Goal: Task Accomplishment & Management: Manage account settings

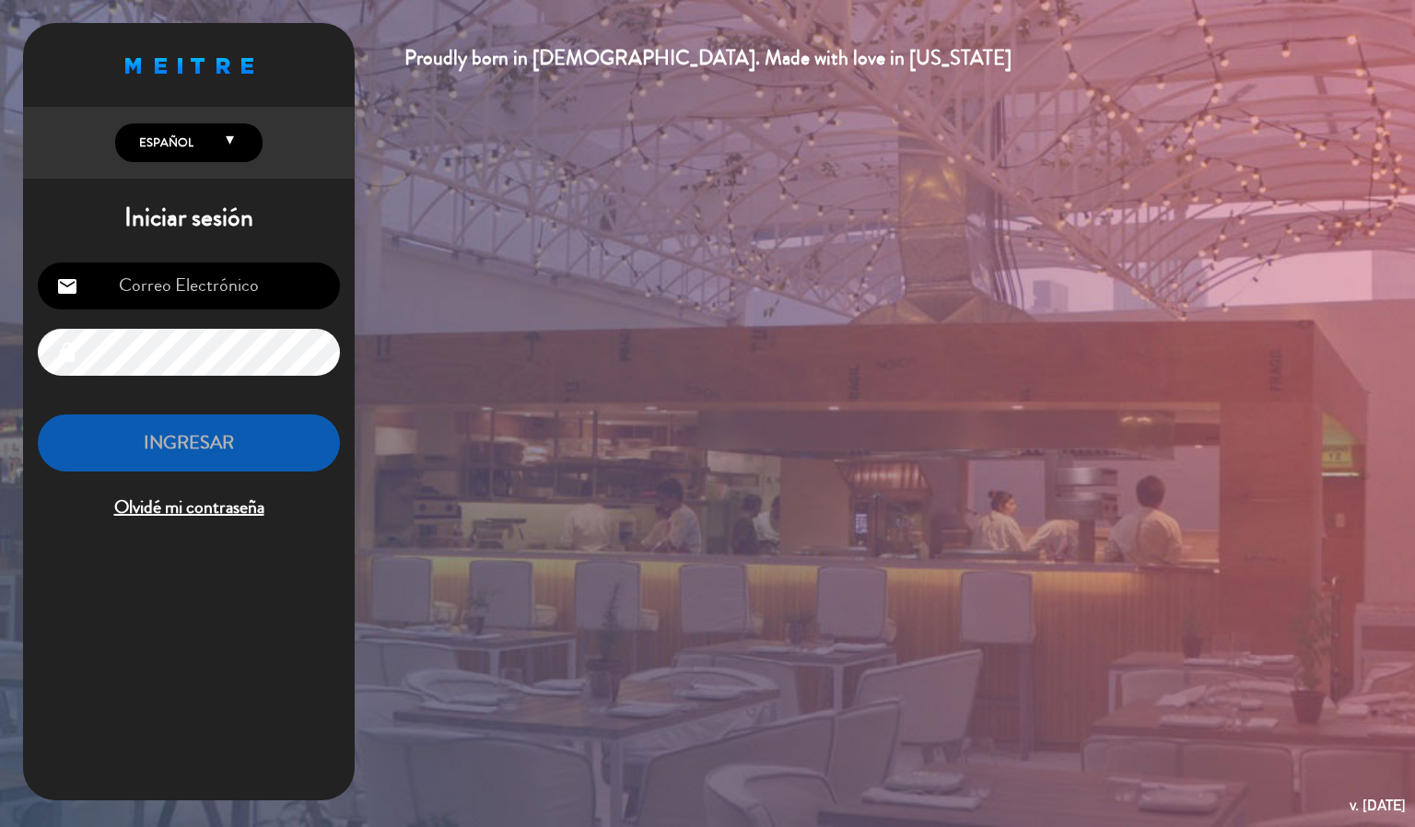
click at [247, 285] on input "email" at bounding box center [189, 285] width 302 height 47
type input "[EMAIL_ADDRESS][DOMAIN_NAME]"
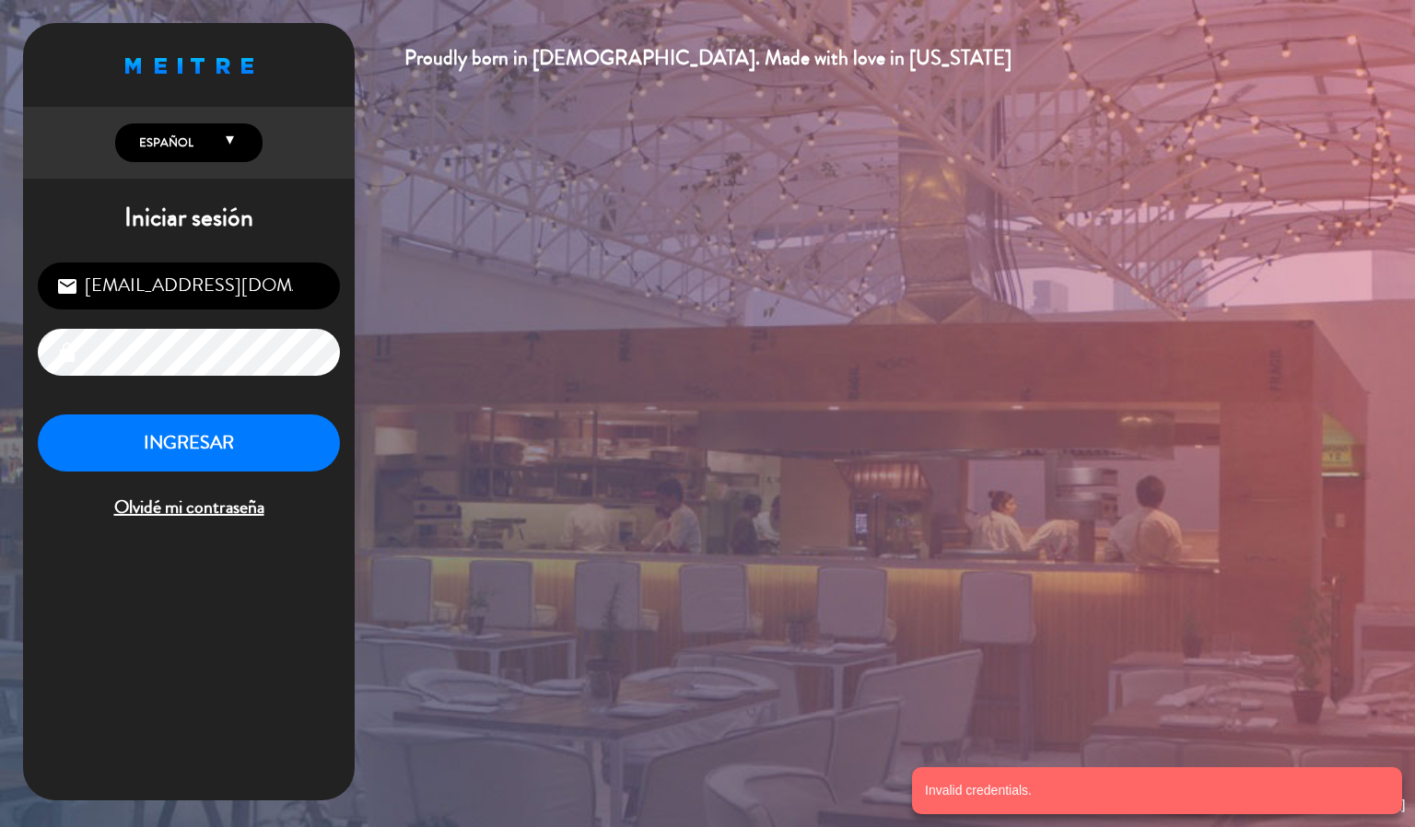
click at [0, 360] on div "Proudly born in [DEMOGRAPHIC_DATA]. Made with love in [US_STATE] English Españo…" at bounding box center [707, 413] width 1415 height 827
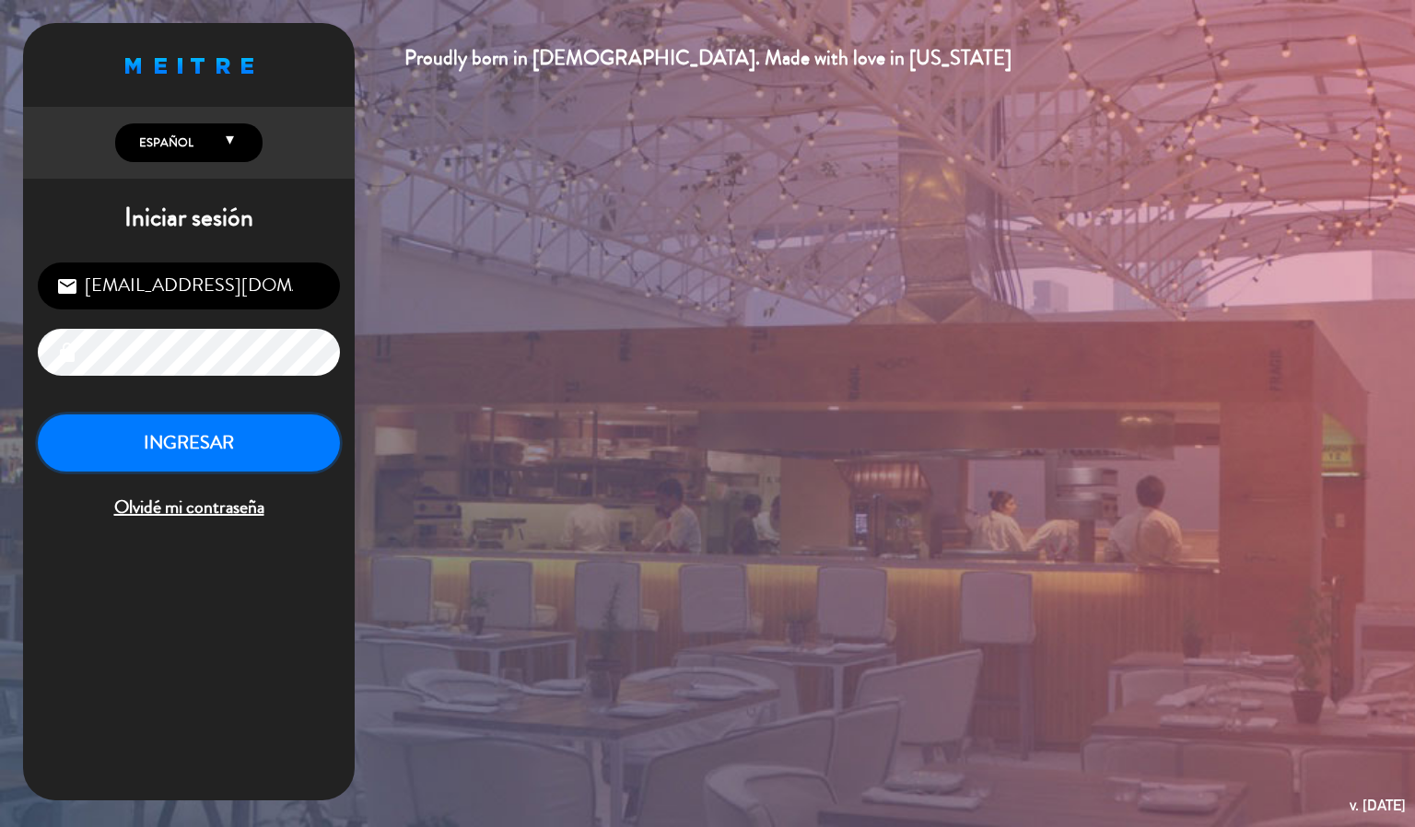
click at [157, 426] on button "INGRESAR" at bounding box center [189, 443] width 302 height 58
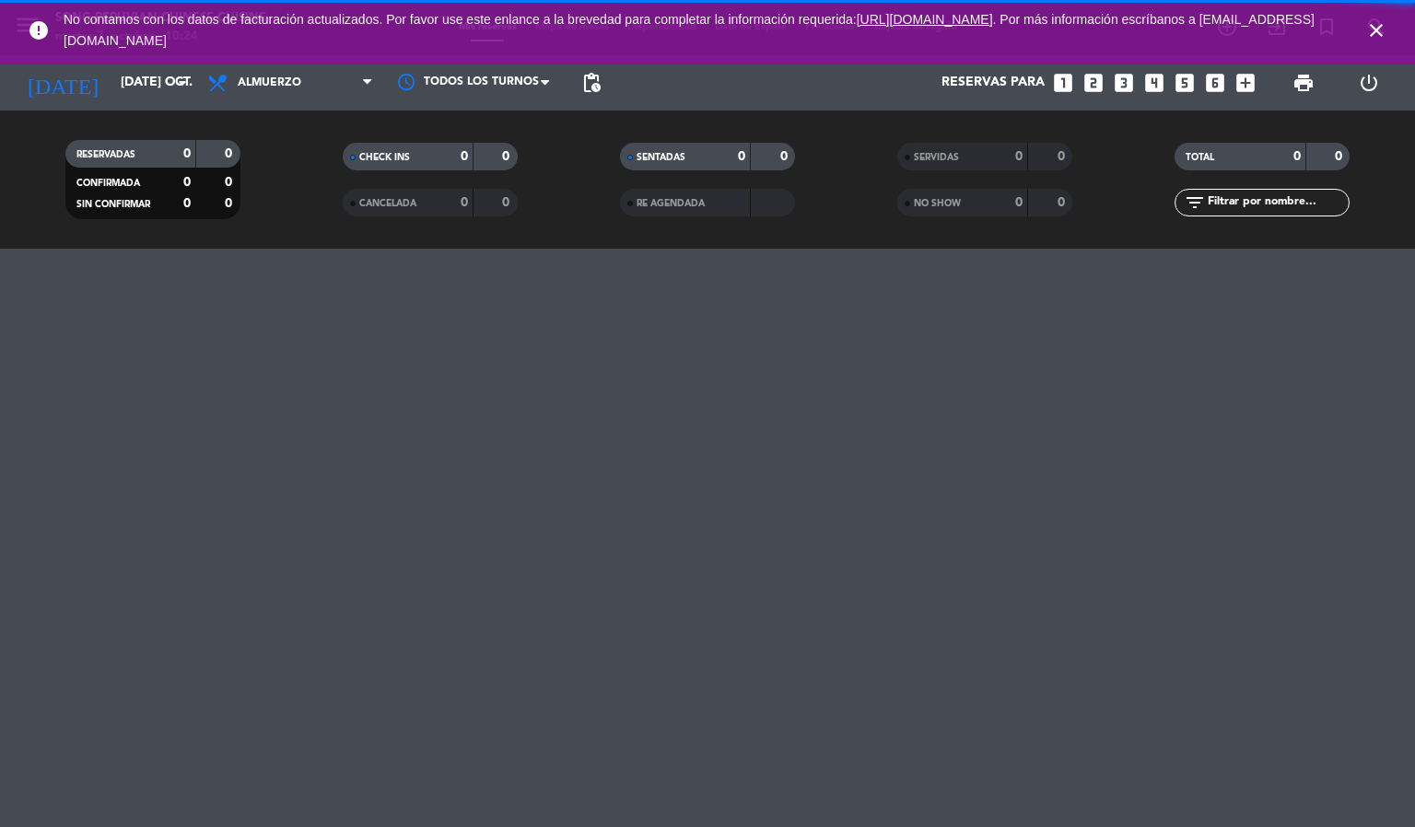
click at [1362, 28] on span "close" at bounding box center [1376, 31] width 50 height 50
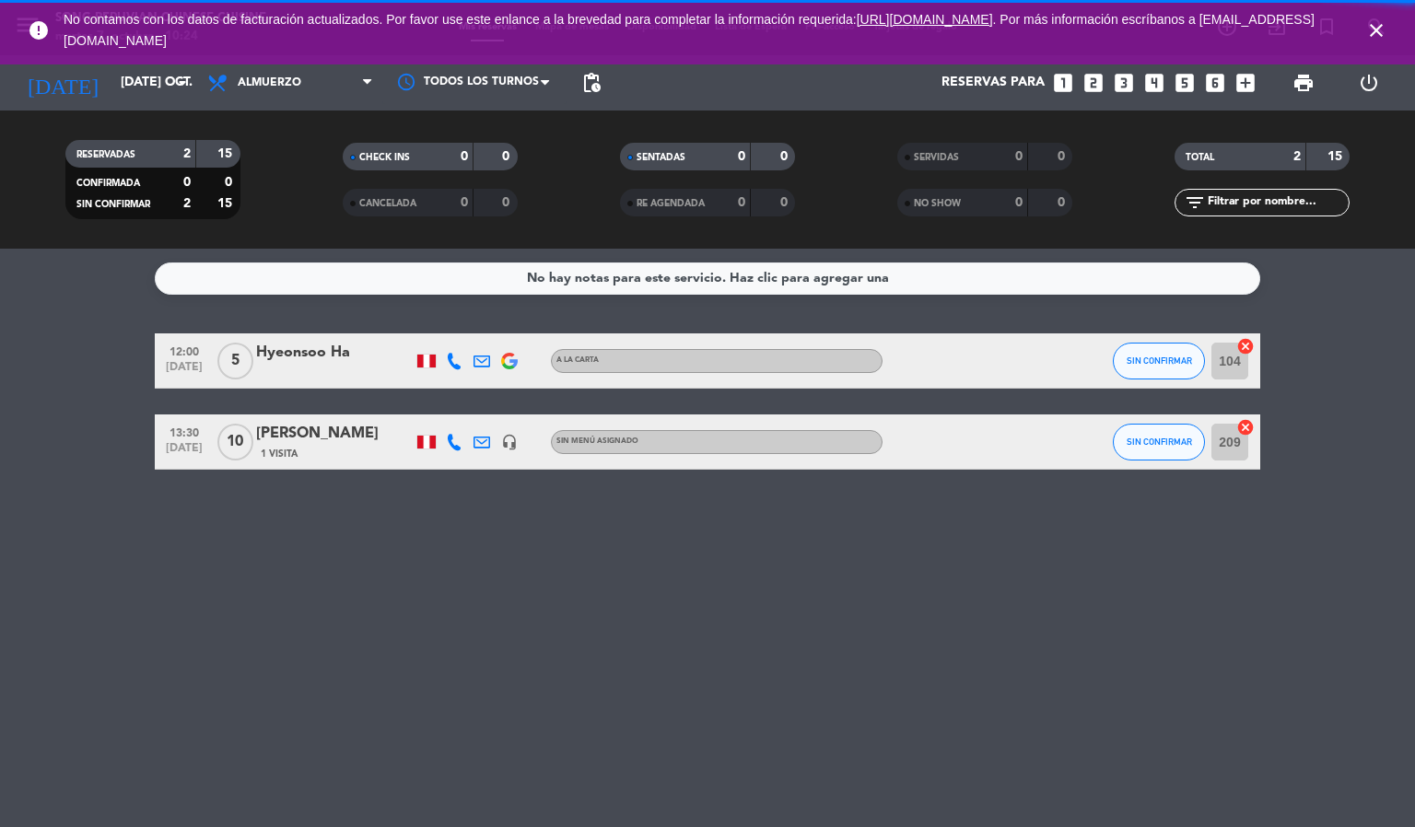
click at [1371, 26] on icon "close" at bounding box center [1376, 30] width 22 height 22
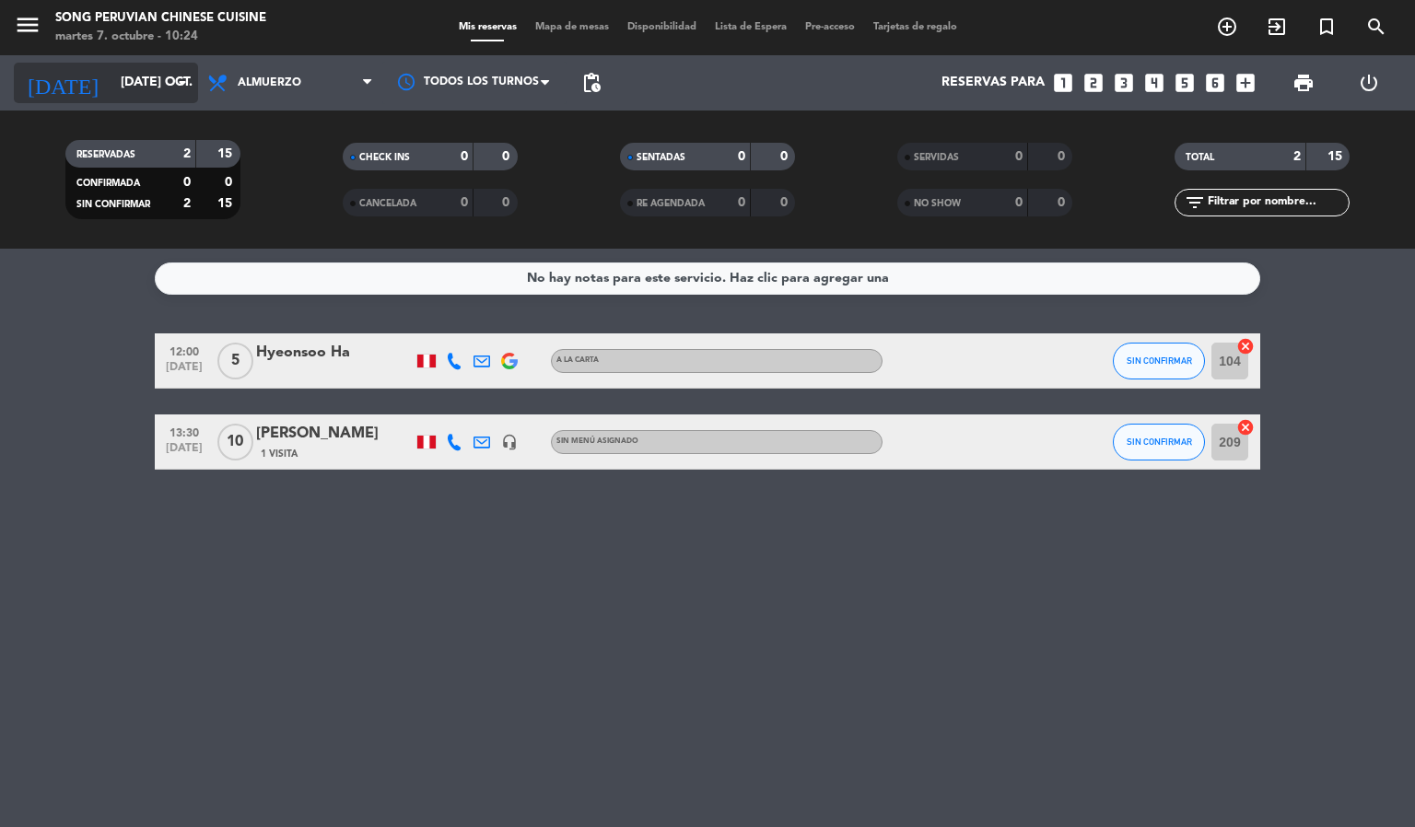
click at [114, 87] on input "[DATE] oct." at bounding box center [198, 82] width 175 height 33
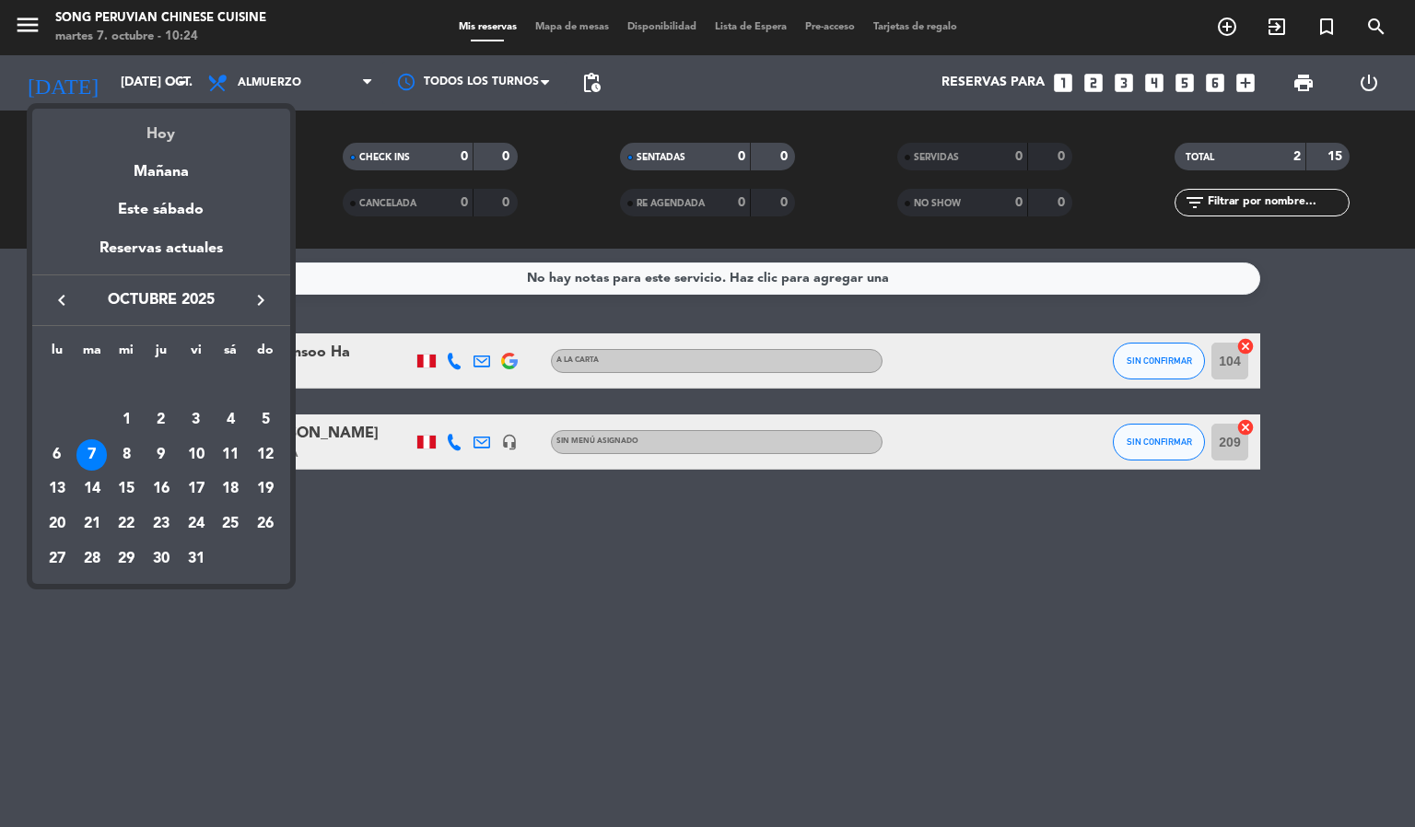
click at [141, 133] on div "Hoy" at bounding box center [161, 128] width 258 height 38
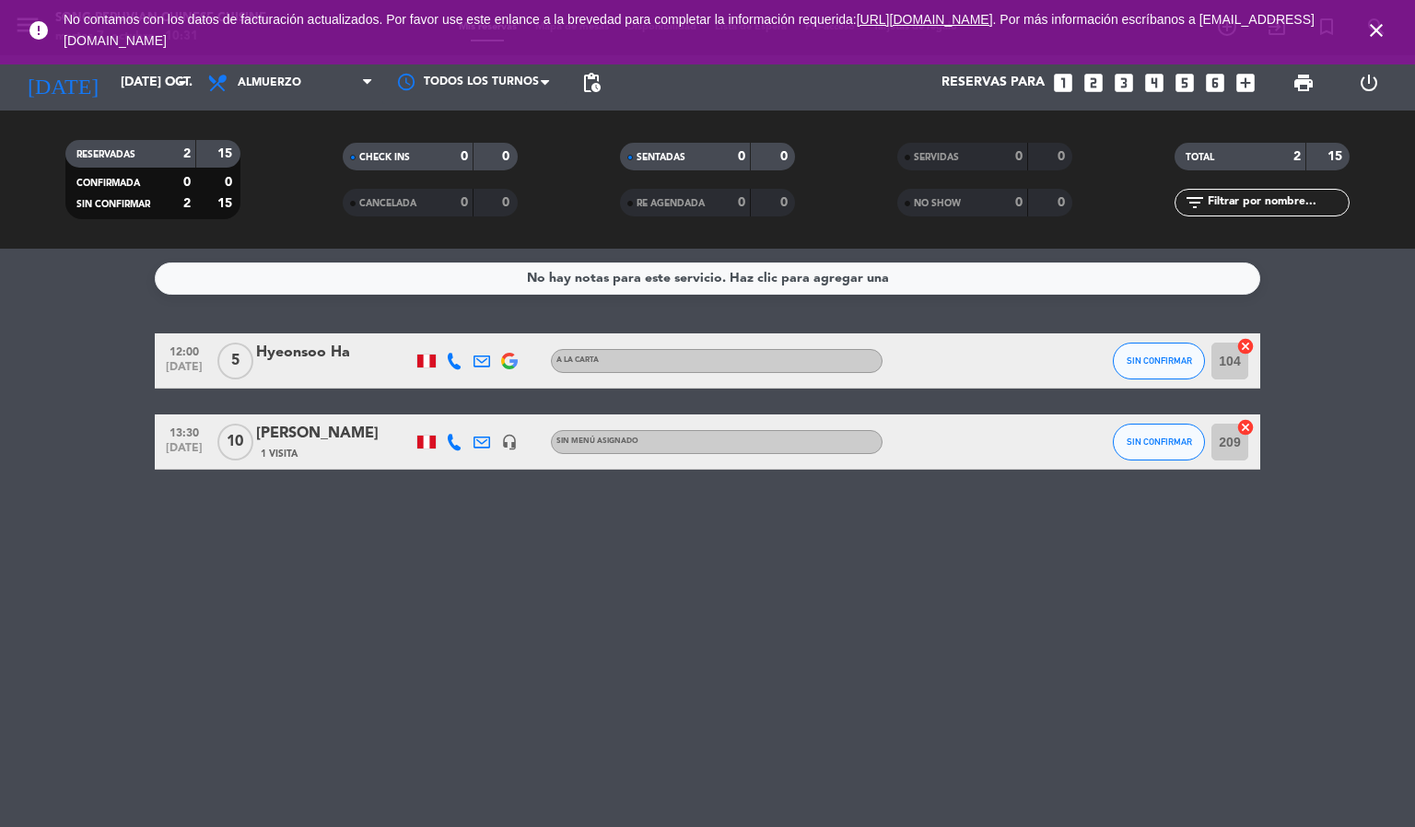
click at [1380, 23] on icon "close" at bounding box center [1376, 30] width 22 height 22
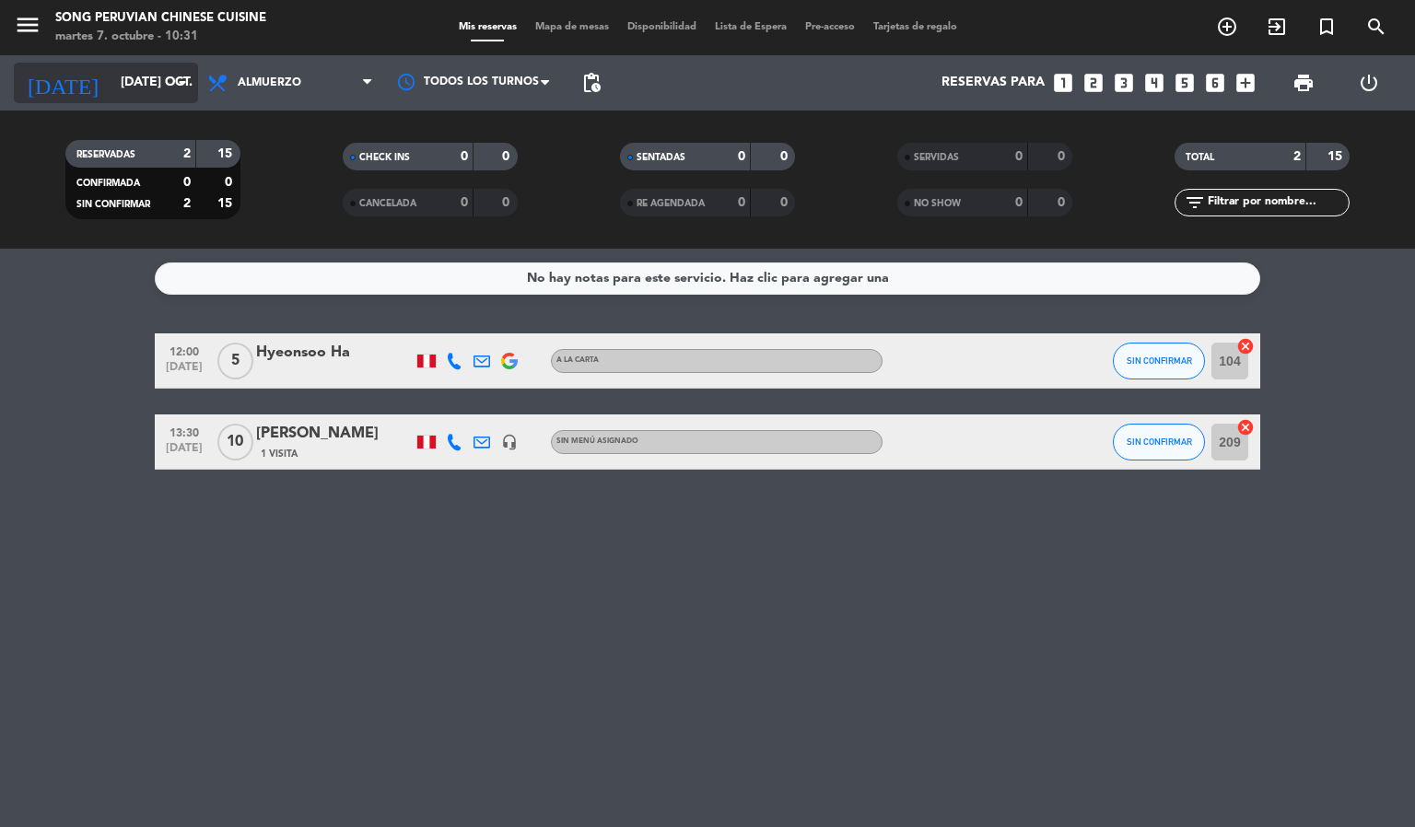
click at [146, 80] on input "[DATE] oct." at bounding box center [198, 82] width 175 height 33
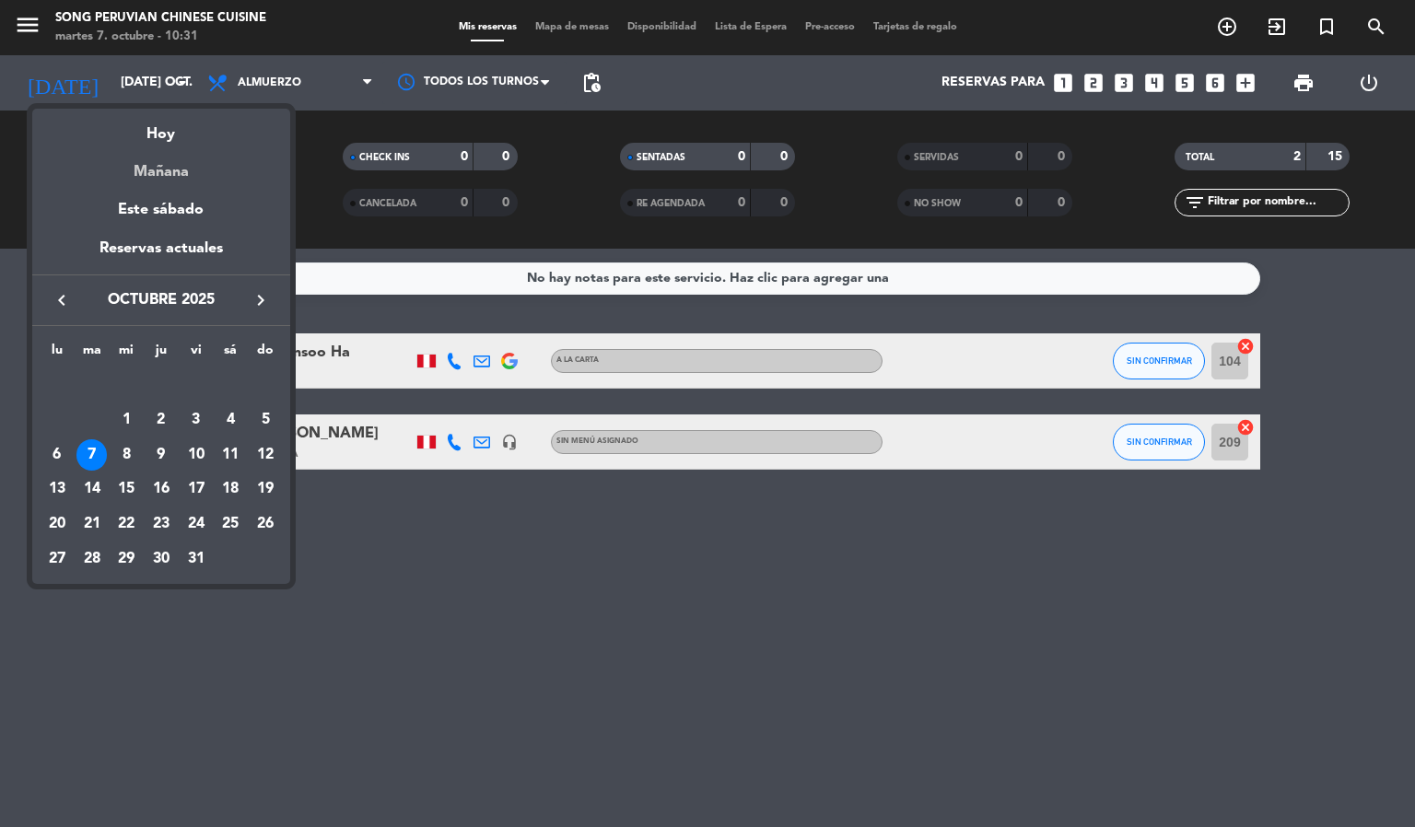
click at [177, 158] on div "Mañana" at bounding box center [161, 165] width 258 height 38
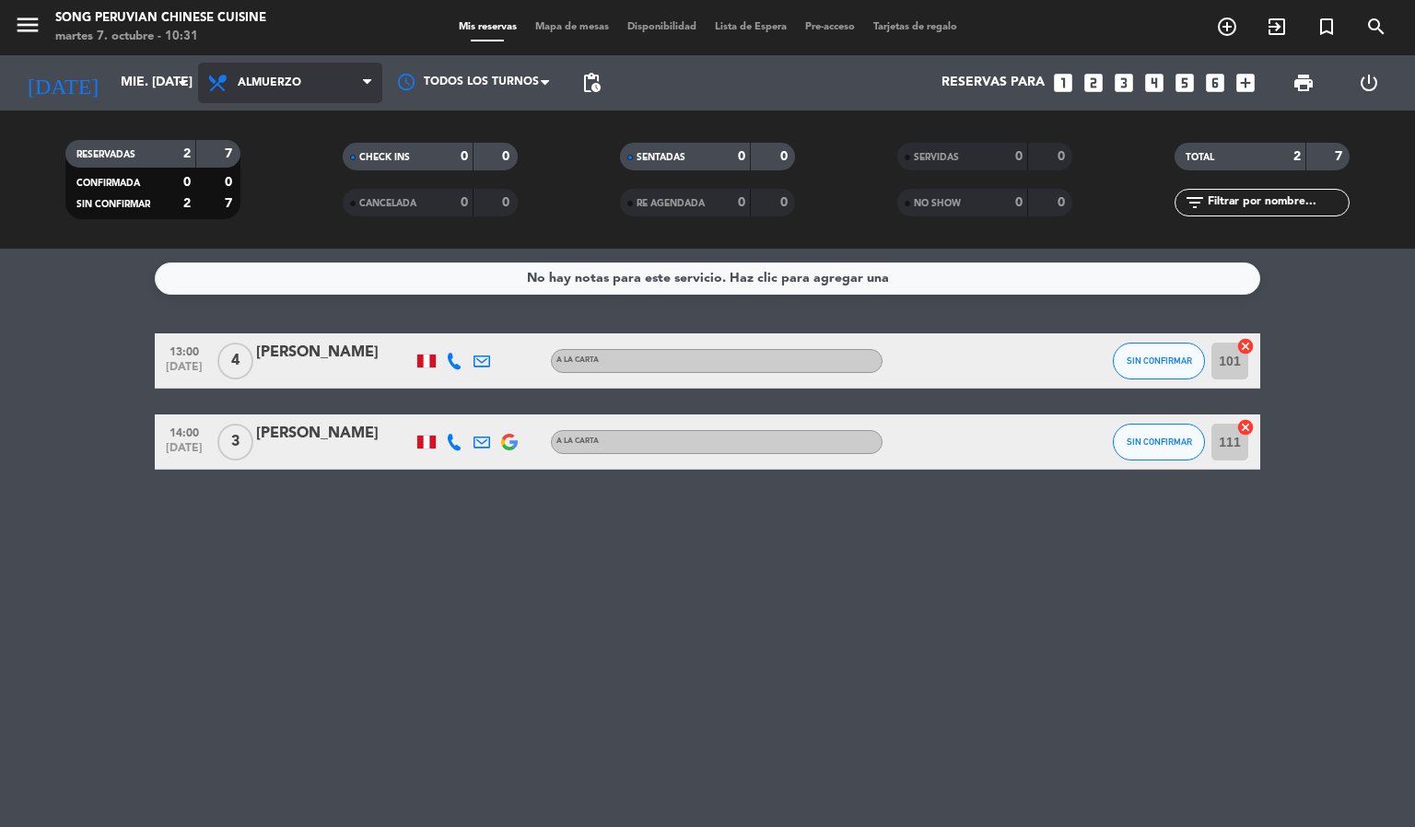
click at [262, 78] on span "Almuerzo" at bounding box center [270, 82] width 64 height 13
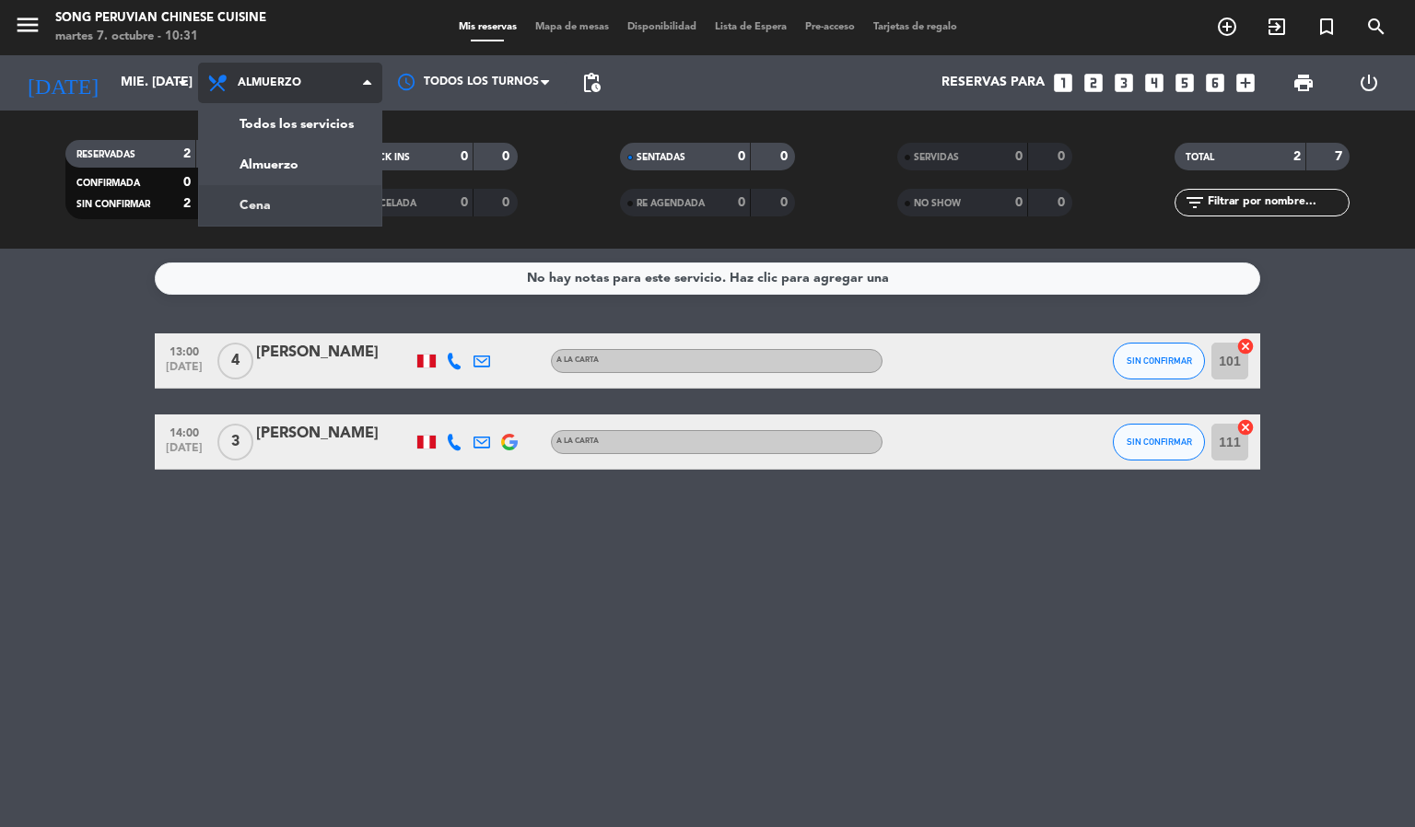
click at [298, 193] on div "menu Song Peruvian Chinese Cuisine martes 7. octubre - 10:31 Mis reservas Mapa …" at bounding box center [707, 124] width 1415 height 249
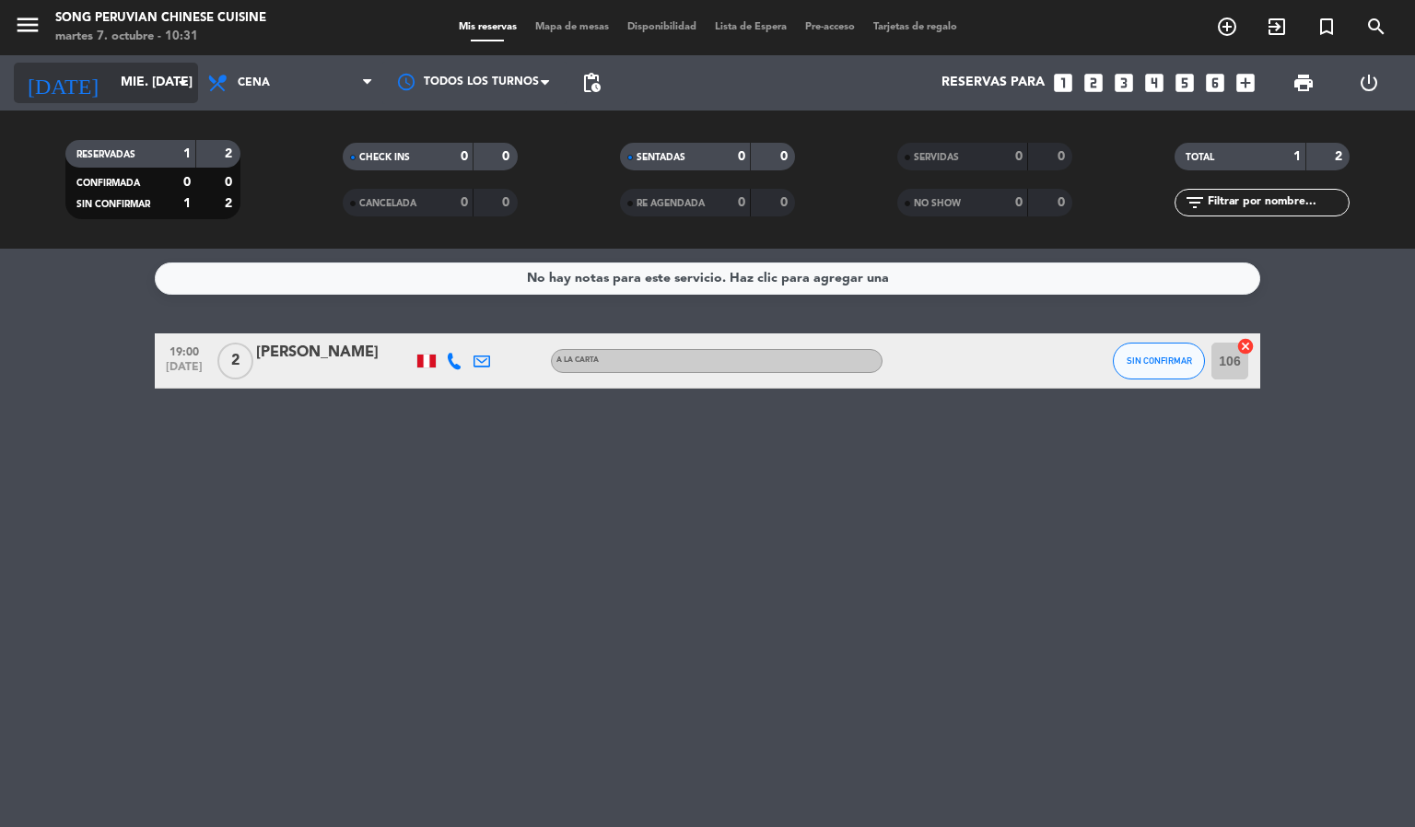
click at [111, 89] on input "mié. [DATE]" at bounding box center [198, 82] width 175 height 33
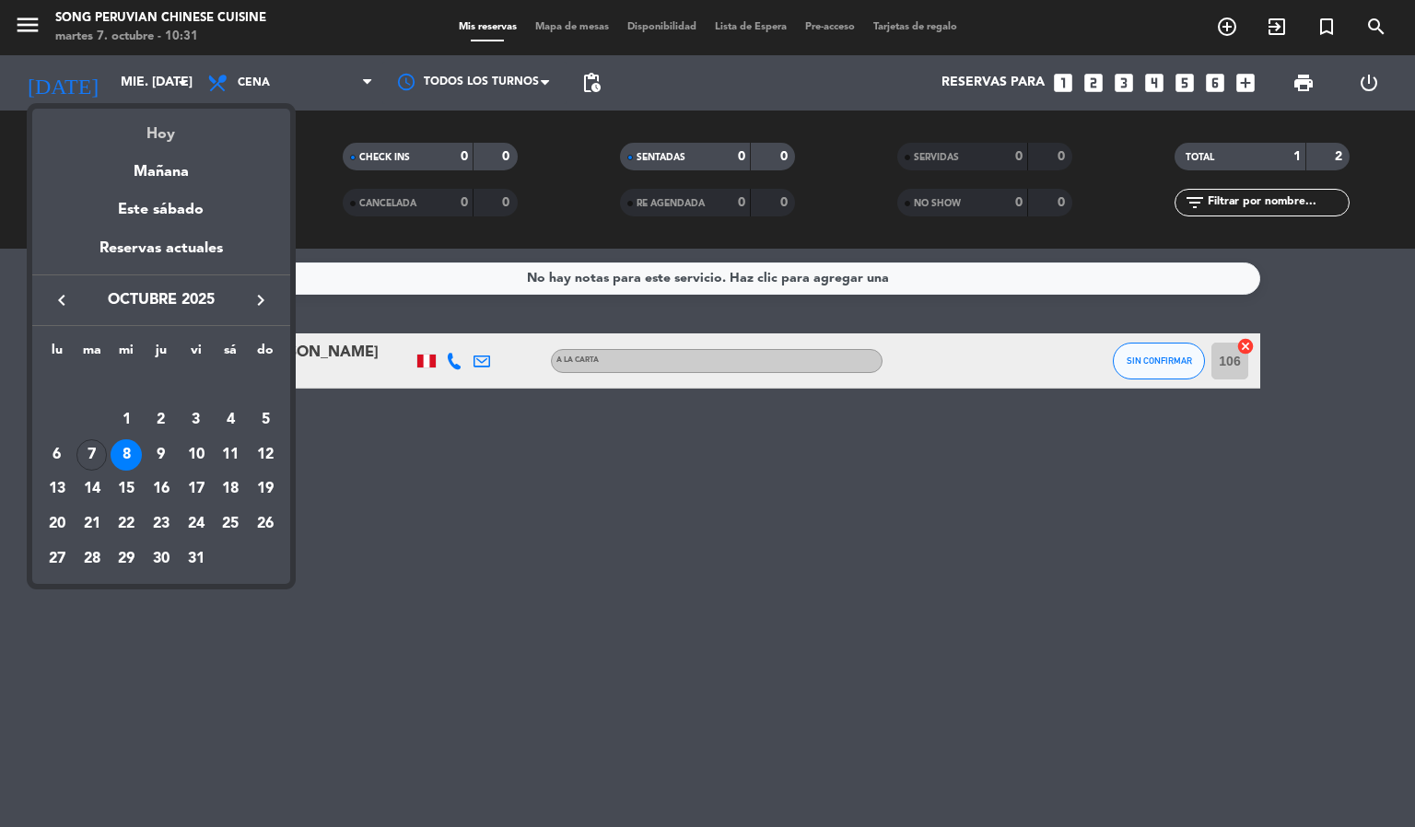
click at [164, 127] on div "Hoy" at bounding box center [161, 128] width 258 height 38
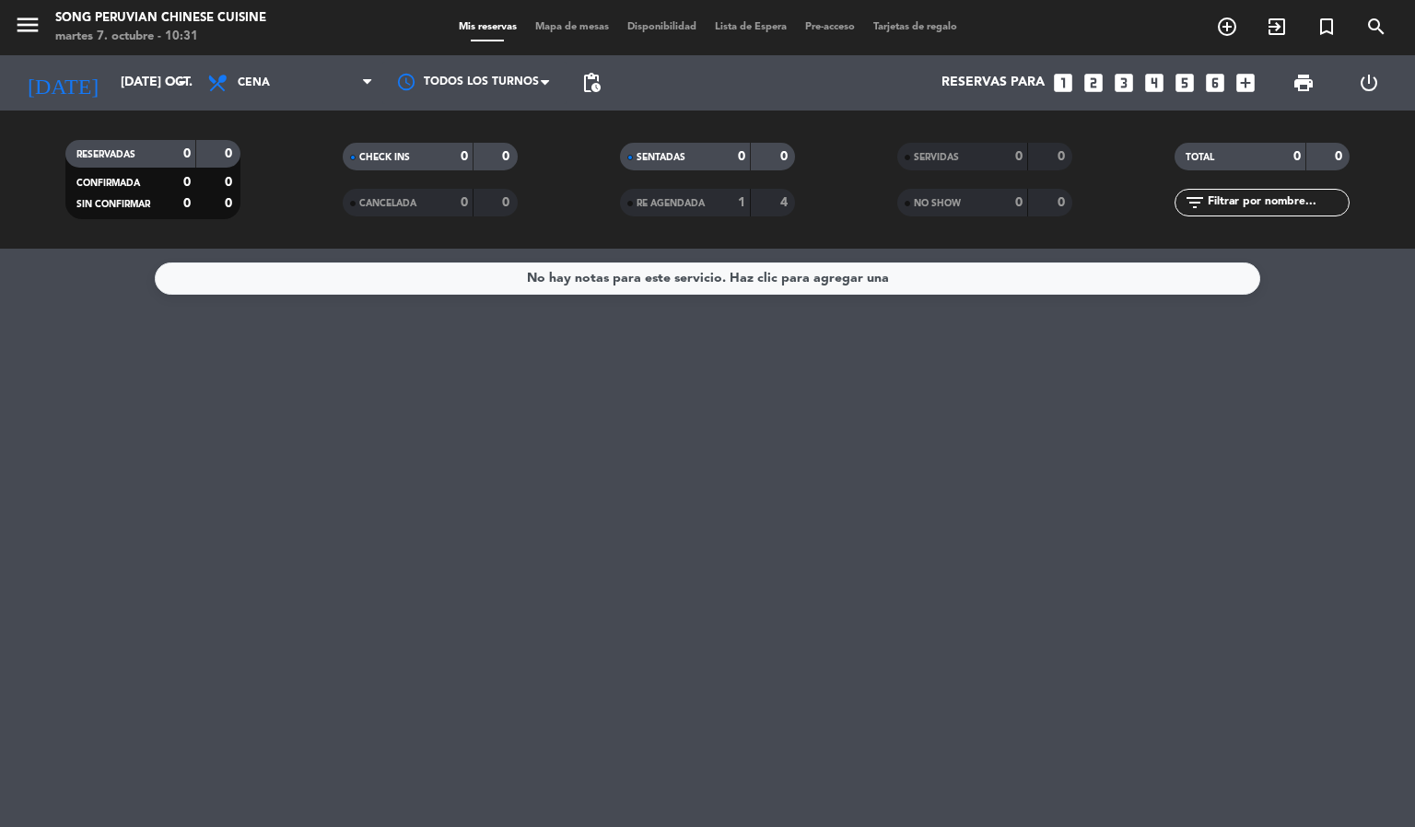
click at [279, 88] on span "Cena" at bounding box center [290, 83] width 184 height 41
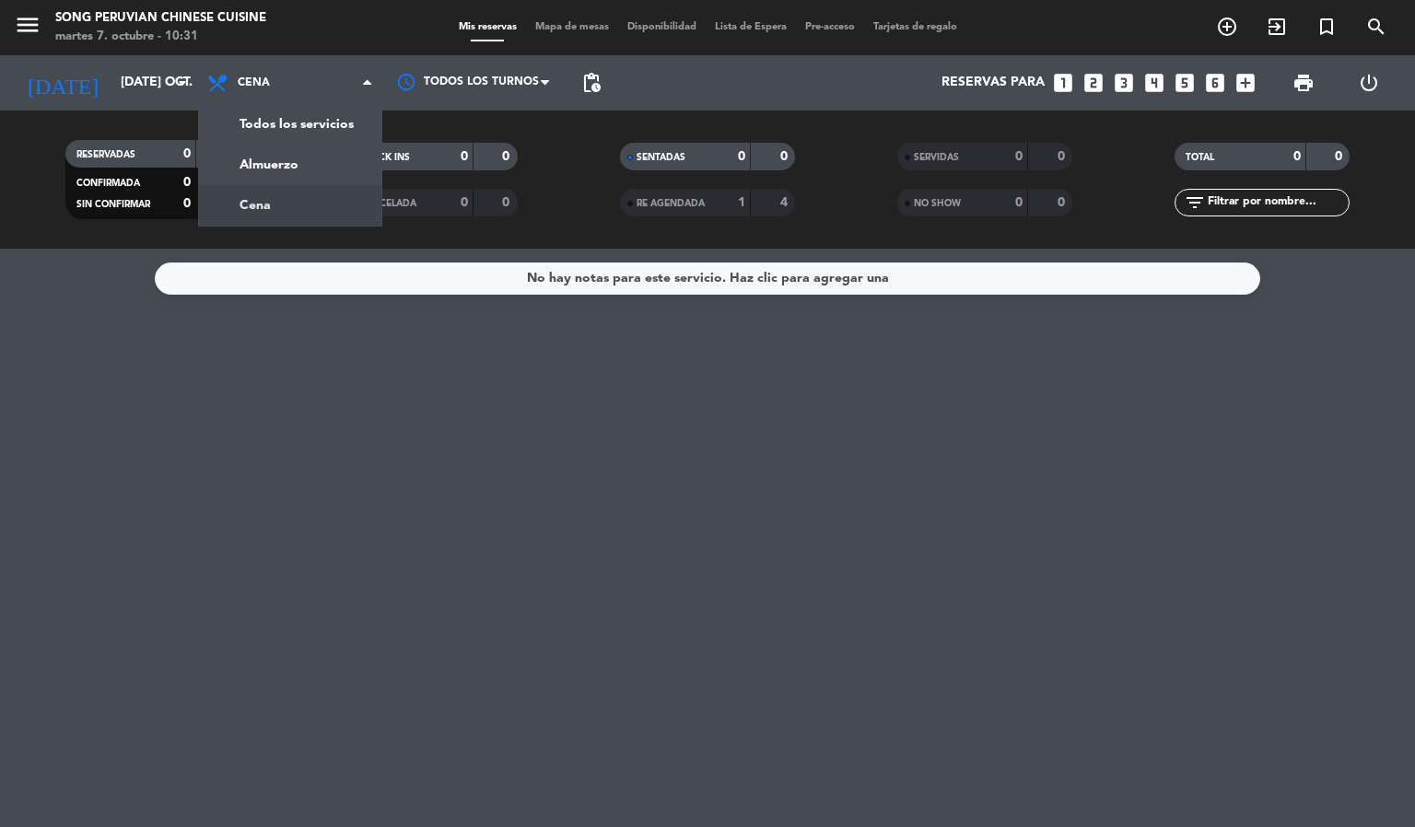
click at [265, 219] on div "menu Song Peruvian Chinese Cuisine martes 7. octubre - 10:31 Mis reservas Mapa …" at bounding box center [707, 124] width 1415 height 249
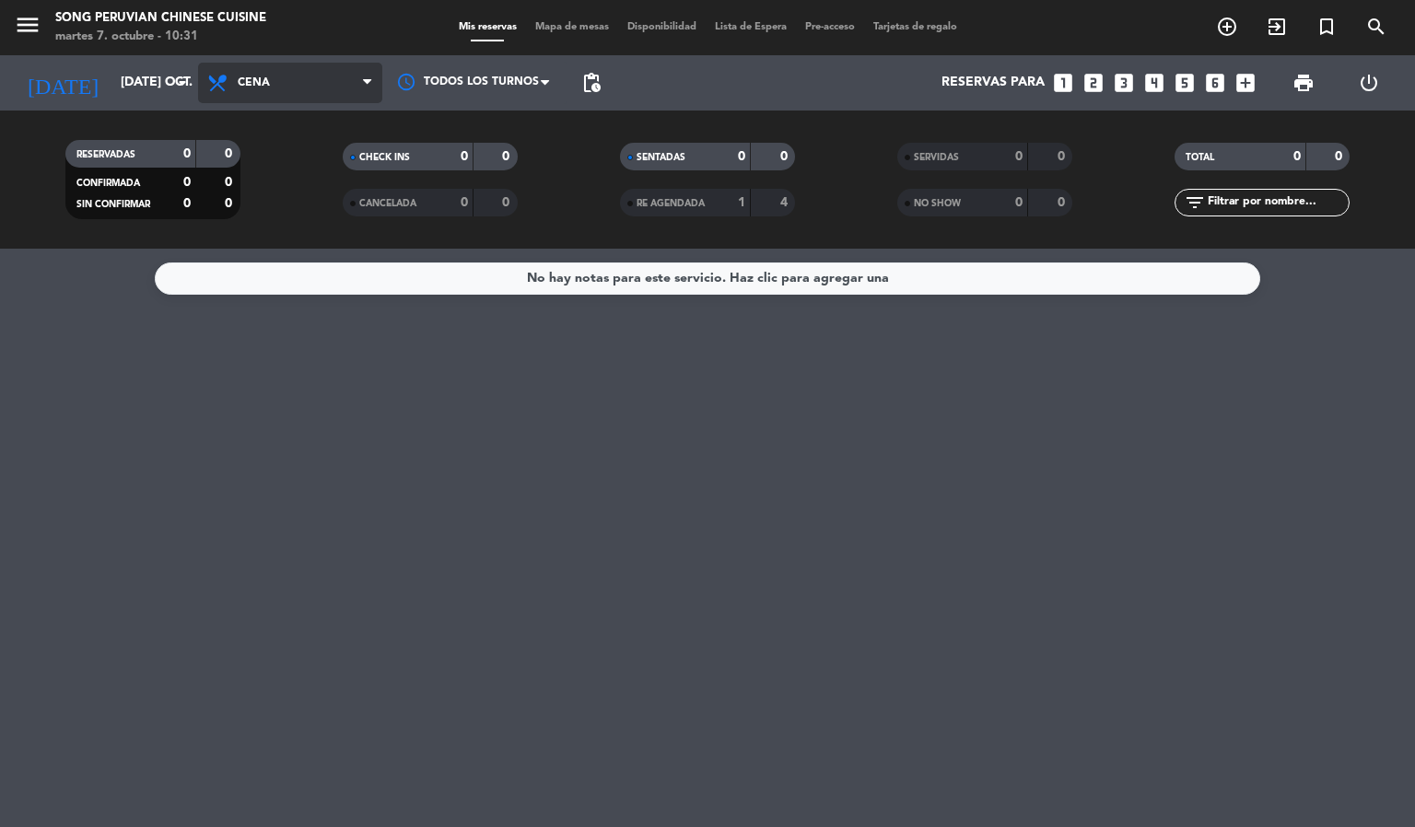
click at [262, 80] on span "Cena" at bounding box center [254, 82] width 32 height 13
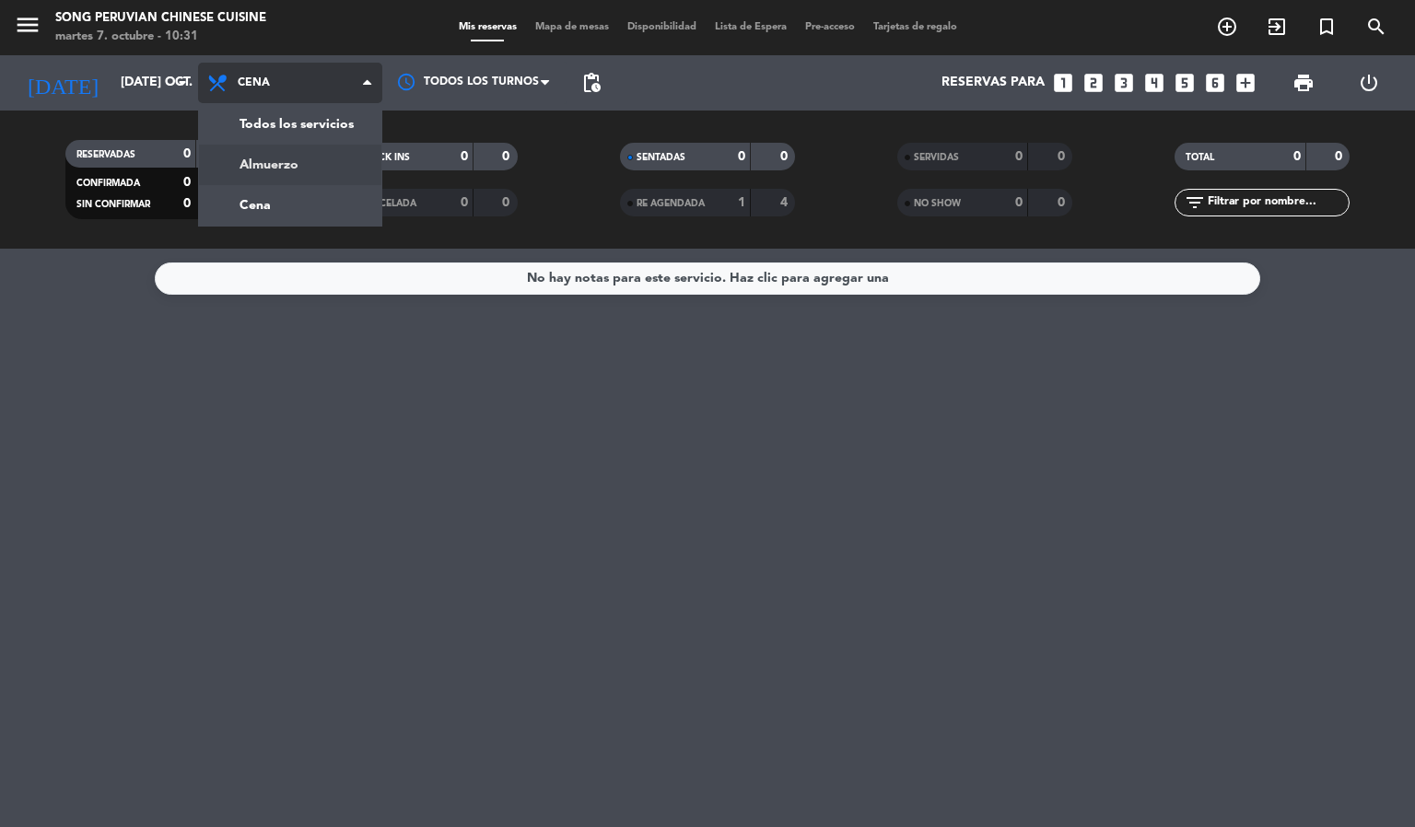
click at [265, 156] on div "menu Song Peruvian Chinese Cuisine martes 7. octubre - 10:31 Mis reservas Mapa …" at bounding box center [707, 124] width 1415 height 249
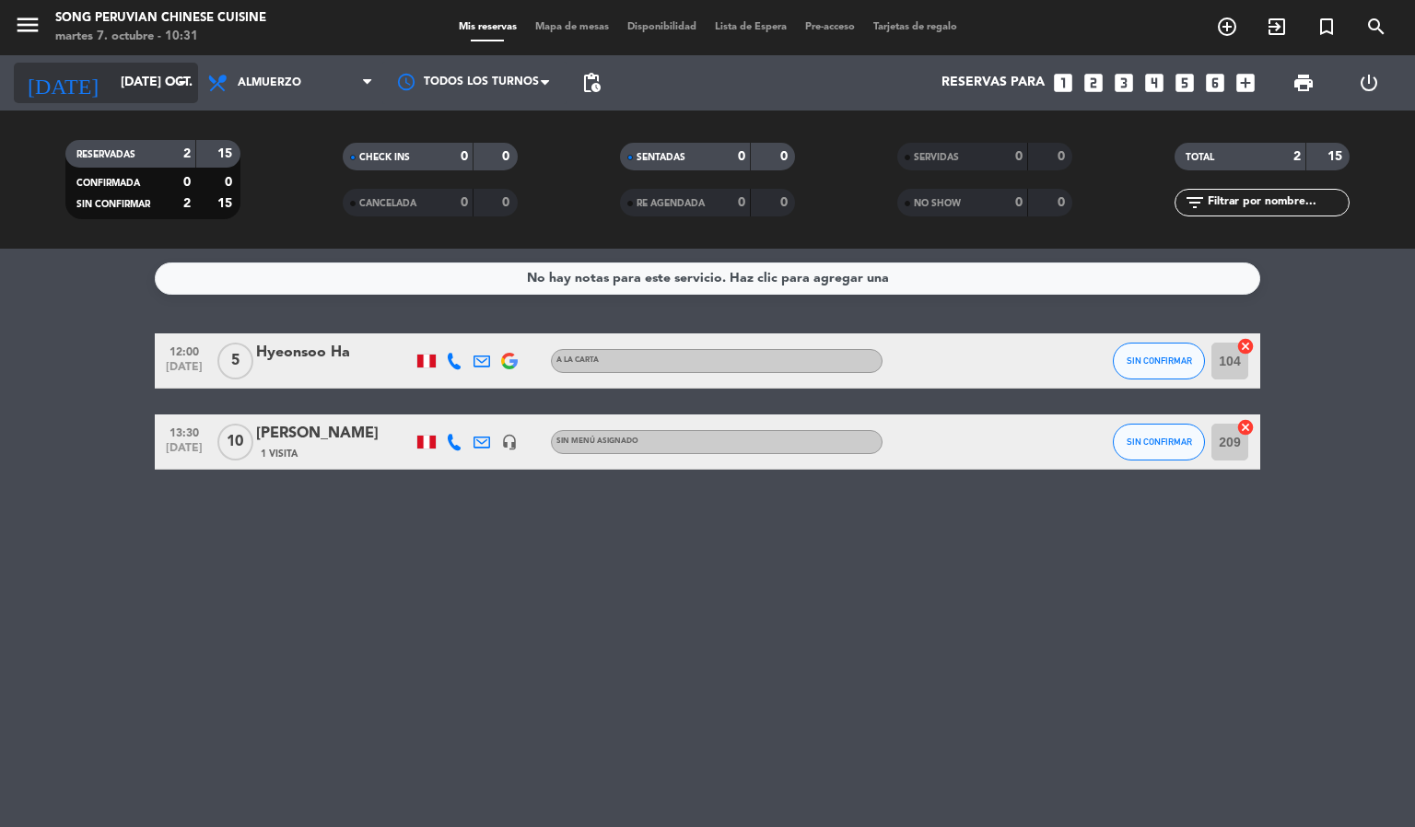
click at [177, 89] on icon "arrow_drop_down" at bounding box center [182, 83] width 22 height 22
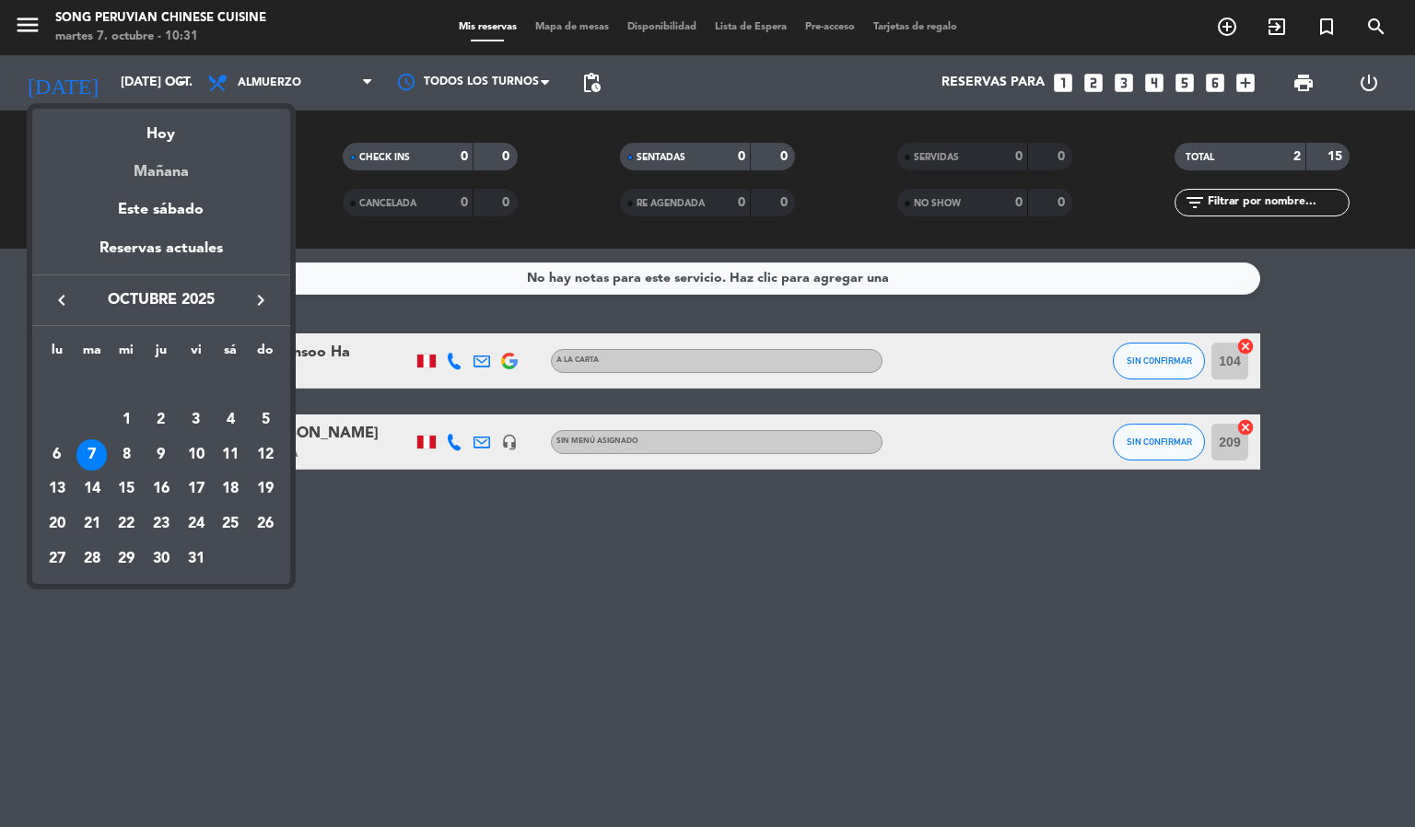
click at [192, 178] on div "Mañana" at bounding box center [161, 165] width 258 height 38
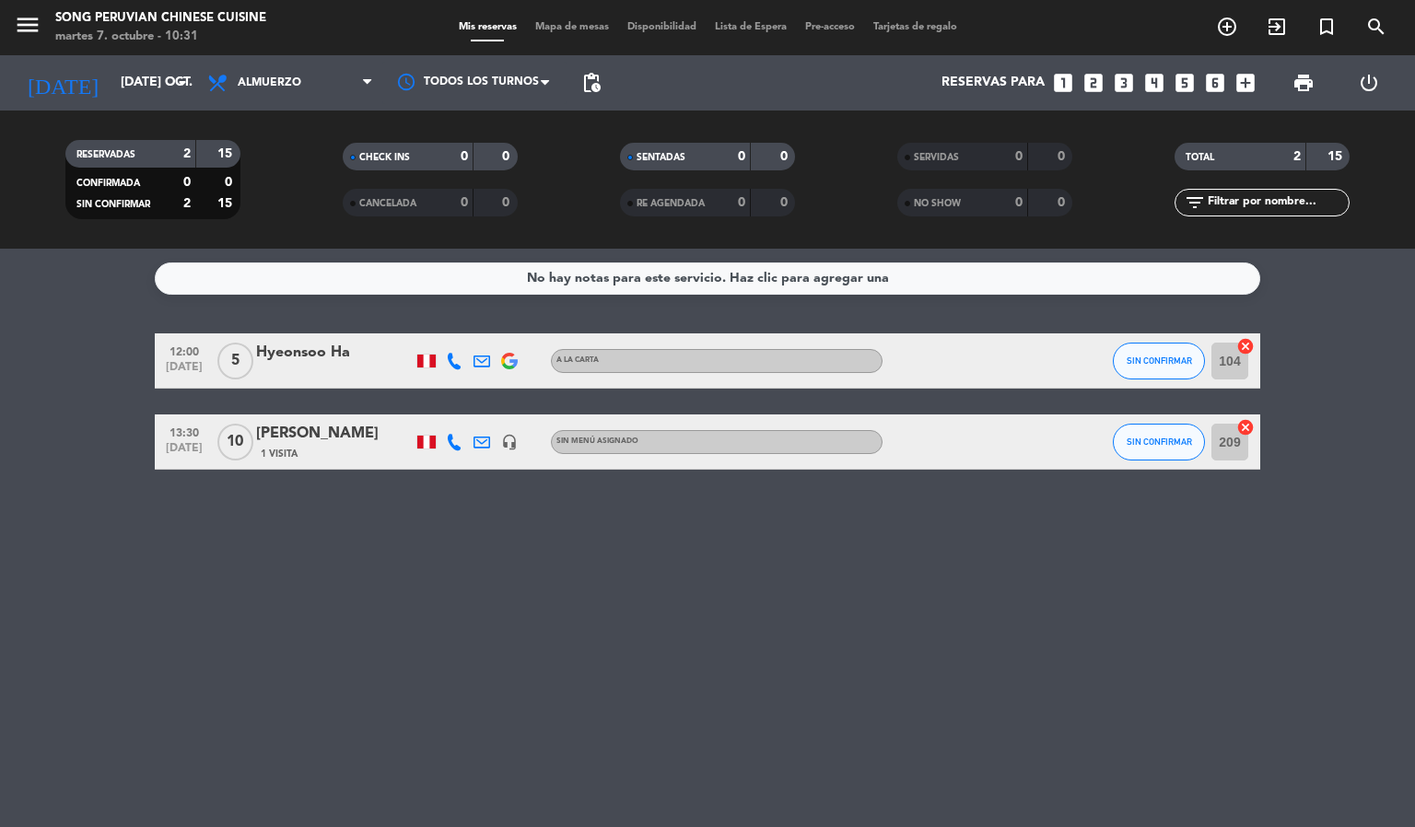
type input "mié. [DATE]"
click at [307, 80] on span "Almuerzo" at bounding box center [290, 83] width 184 height 41
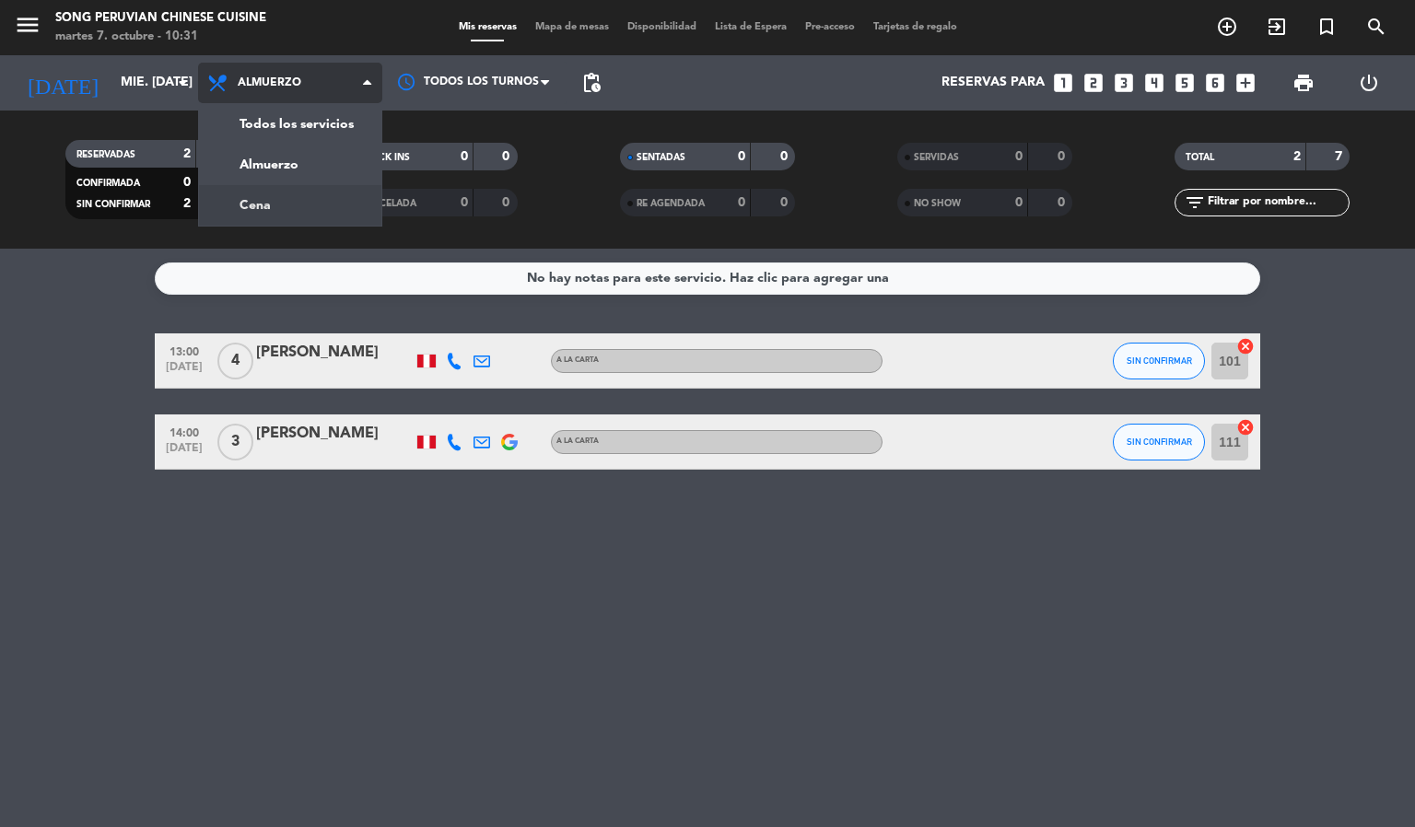
click at [287, 196] on div "menu Song Peruvian Chinese Cuisine martes 7. octubre - 10:31 Mis reservas Mapa …" at bounding box center [707, 124] width 1415 height 249
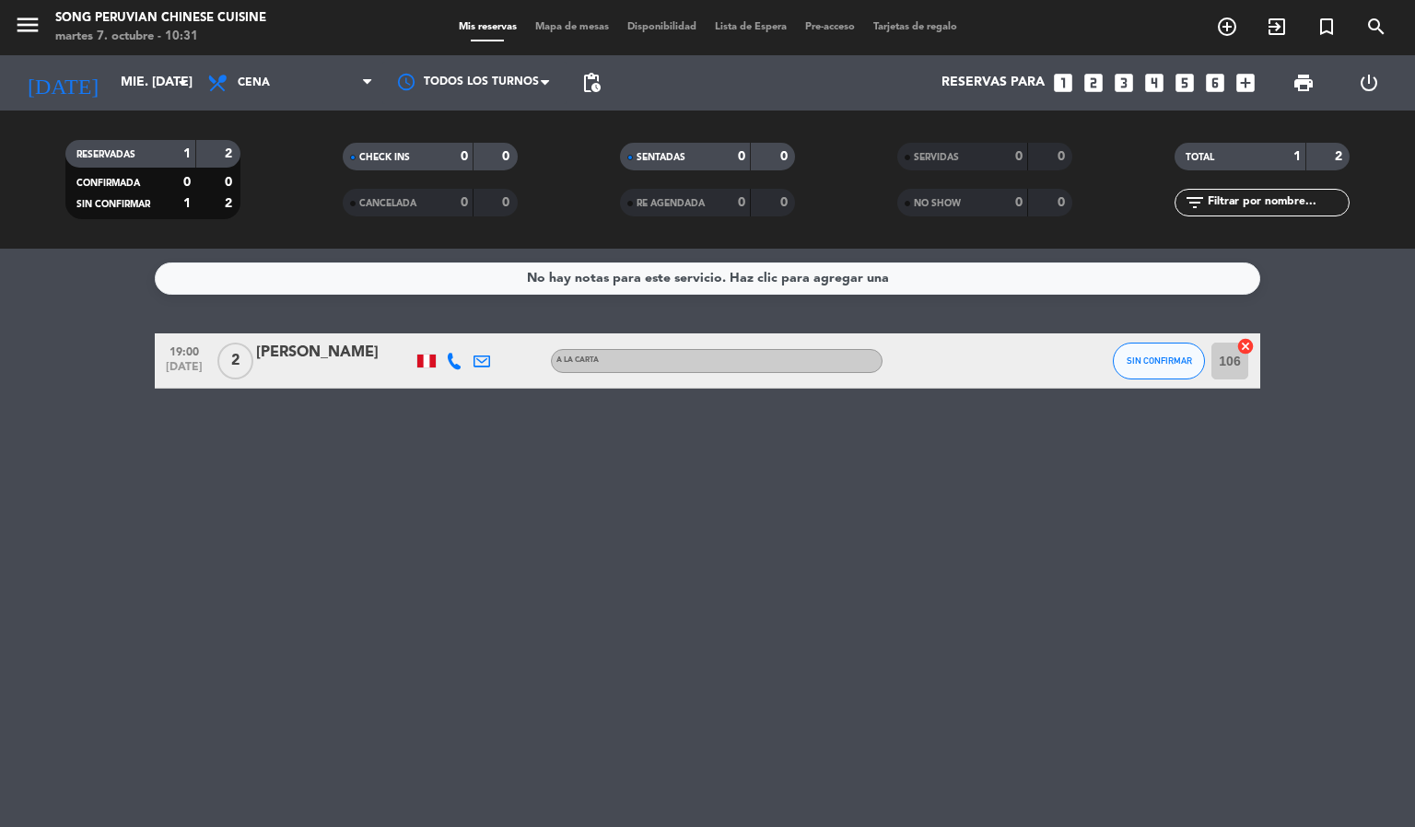
click at [736, 501] on div "No hay notas para este servicio. Haz clic para agregar una 19:00 [DATE] 2 [PERS…" at bounding box center [707, 538] width 1415 height 578
click at [760, 23] on span "Lista de Espera" at bounding box center [751, 27] width 90 height 10
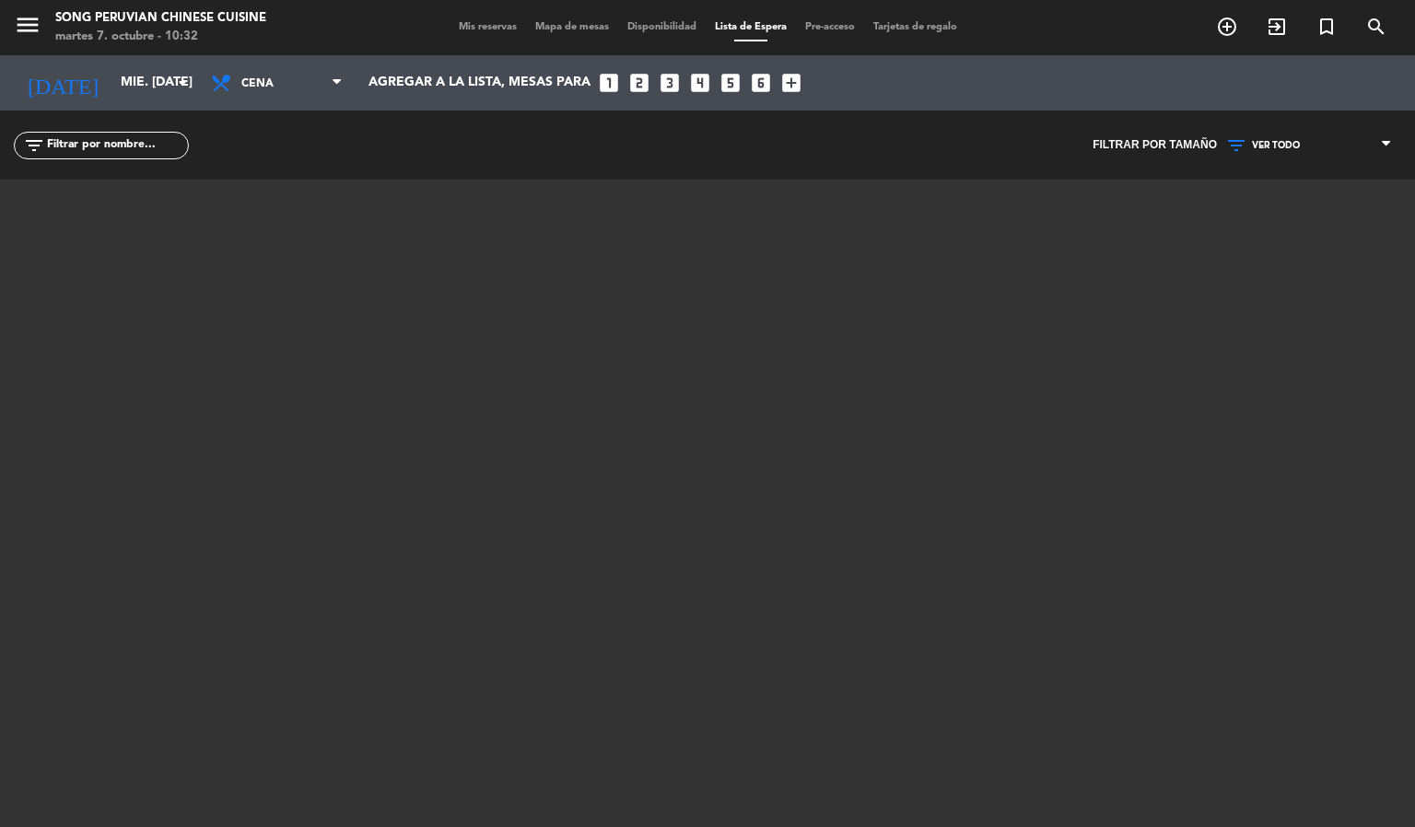
click at [490, 28] on span "Mis reservas" at bounding box center [487, 27] width 76 height 10
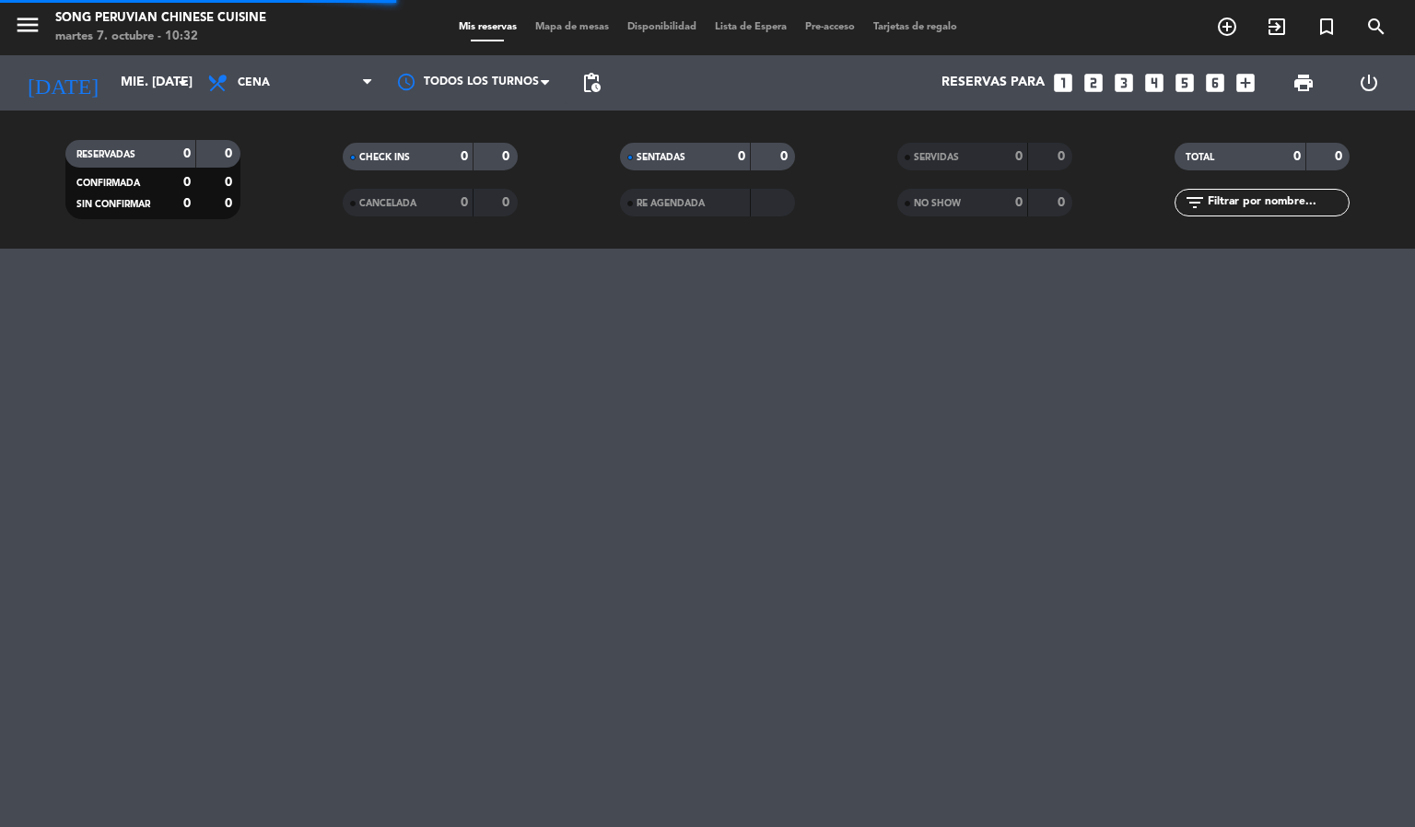
click at [556, 28] on span "Mapa de mesas" at bounding box center [572, 27] width 92 height 10
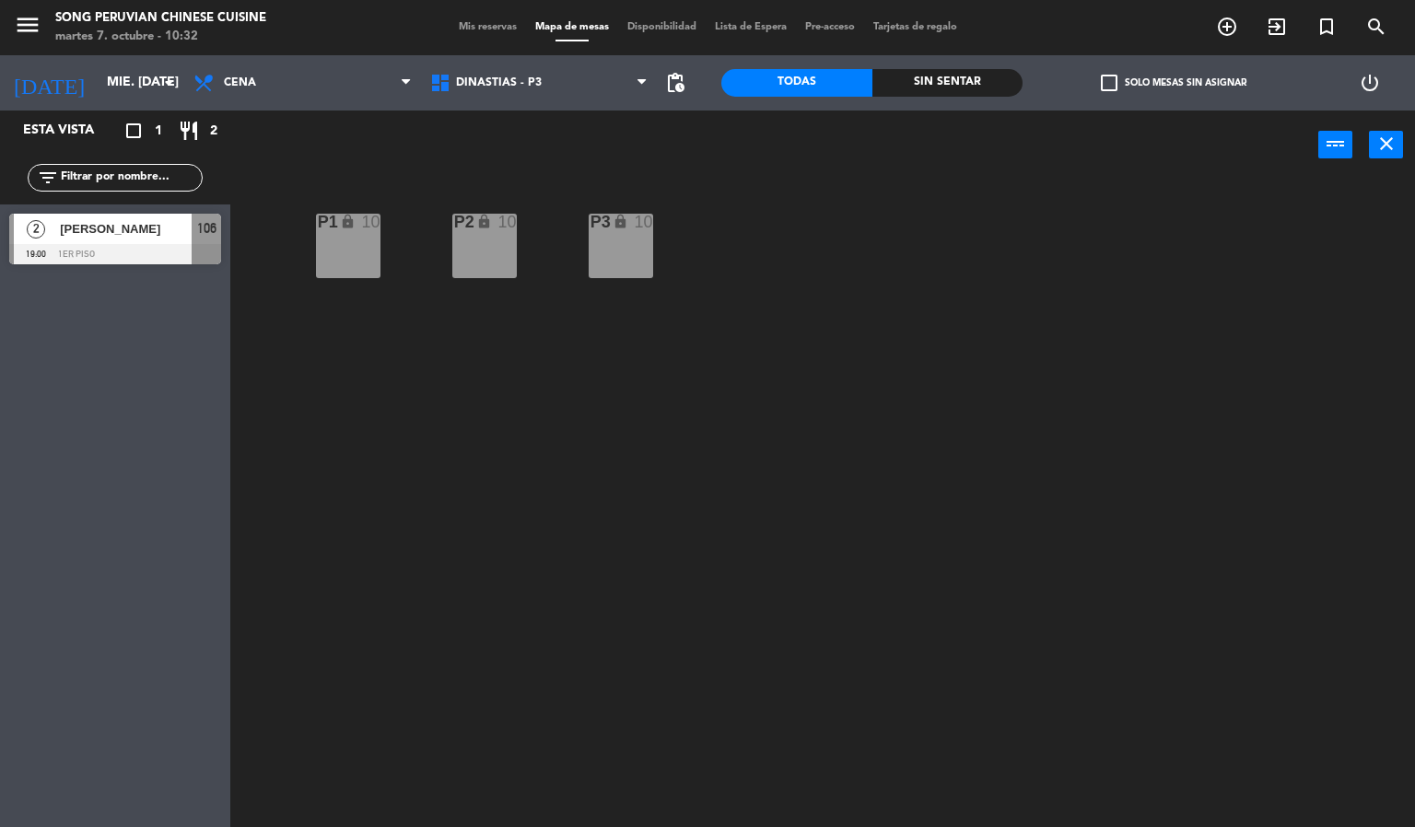
click at [479, 23] on span "Mis reservas" at bounding box center [487, 27] width 76 height 10
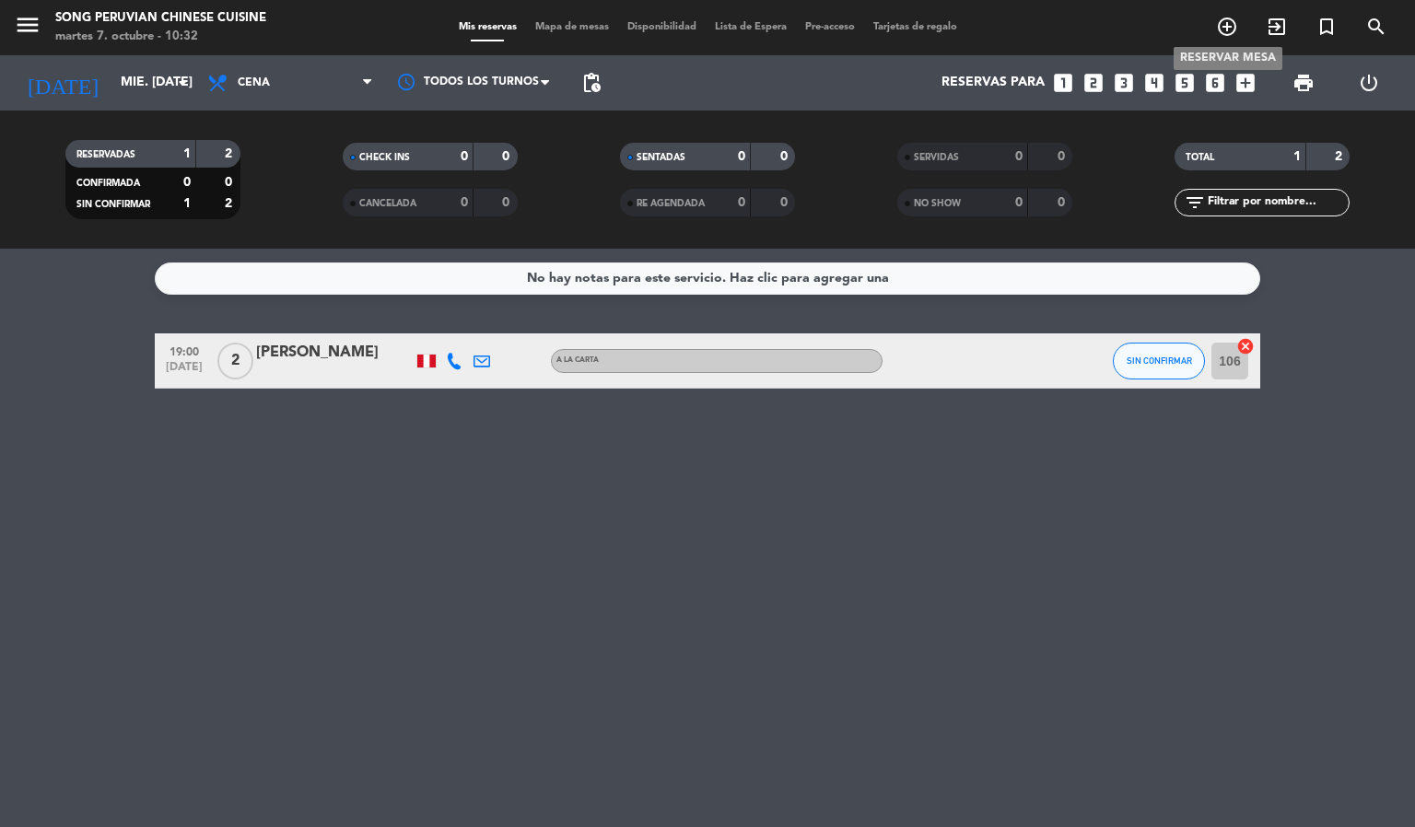
click at [1227, 29] on icon "add_circle_outline" at bounding box center [1227, 27] width 22 height 22
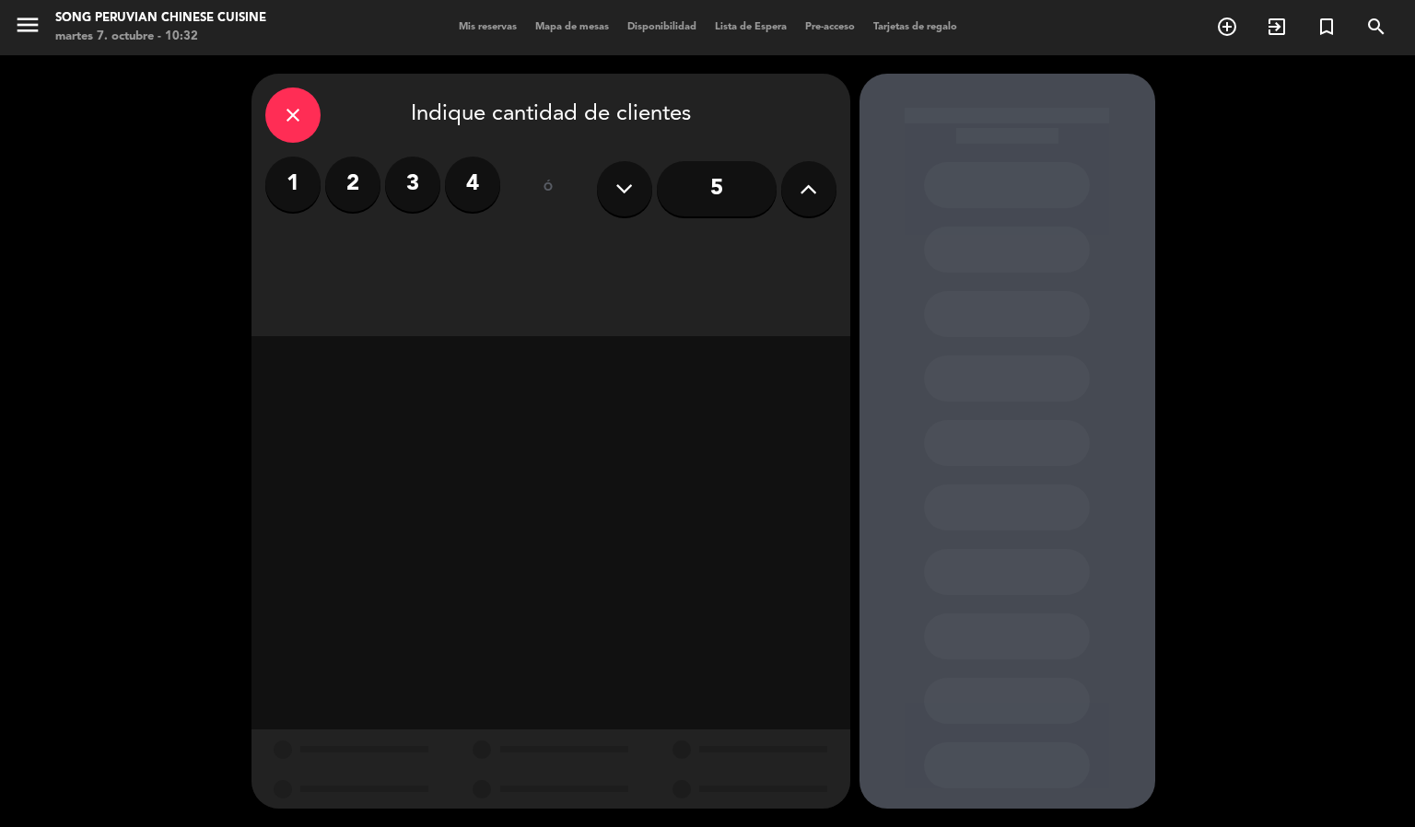
click at [744, 194] on input "5" at bounding box center [717, 188] width 120 height 55
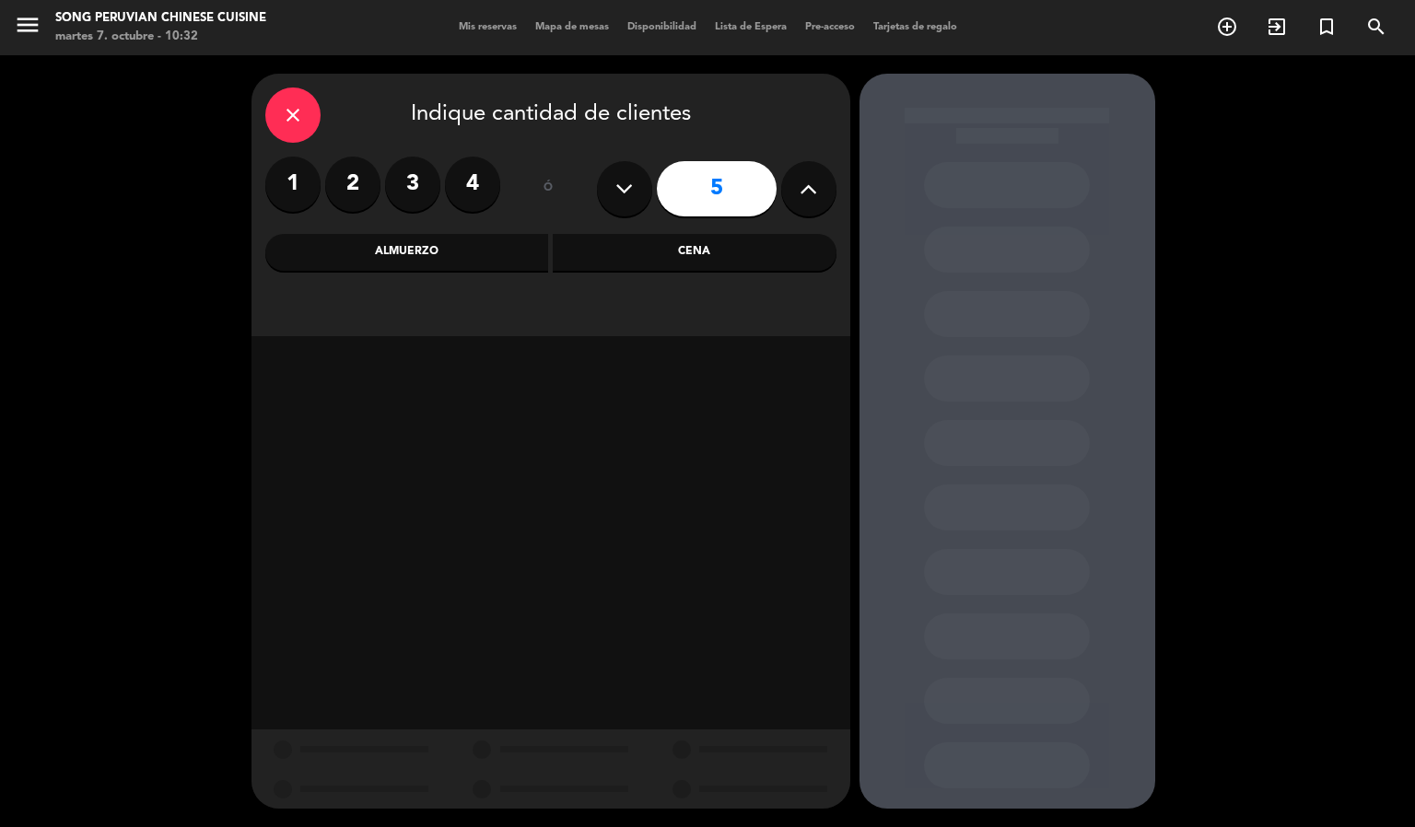
click at [403, 249] on div "Almuerzo" at bounding box center [407, 252] width 284 height 37
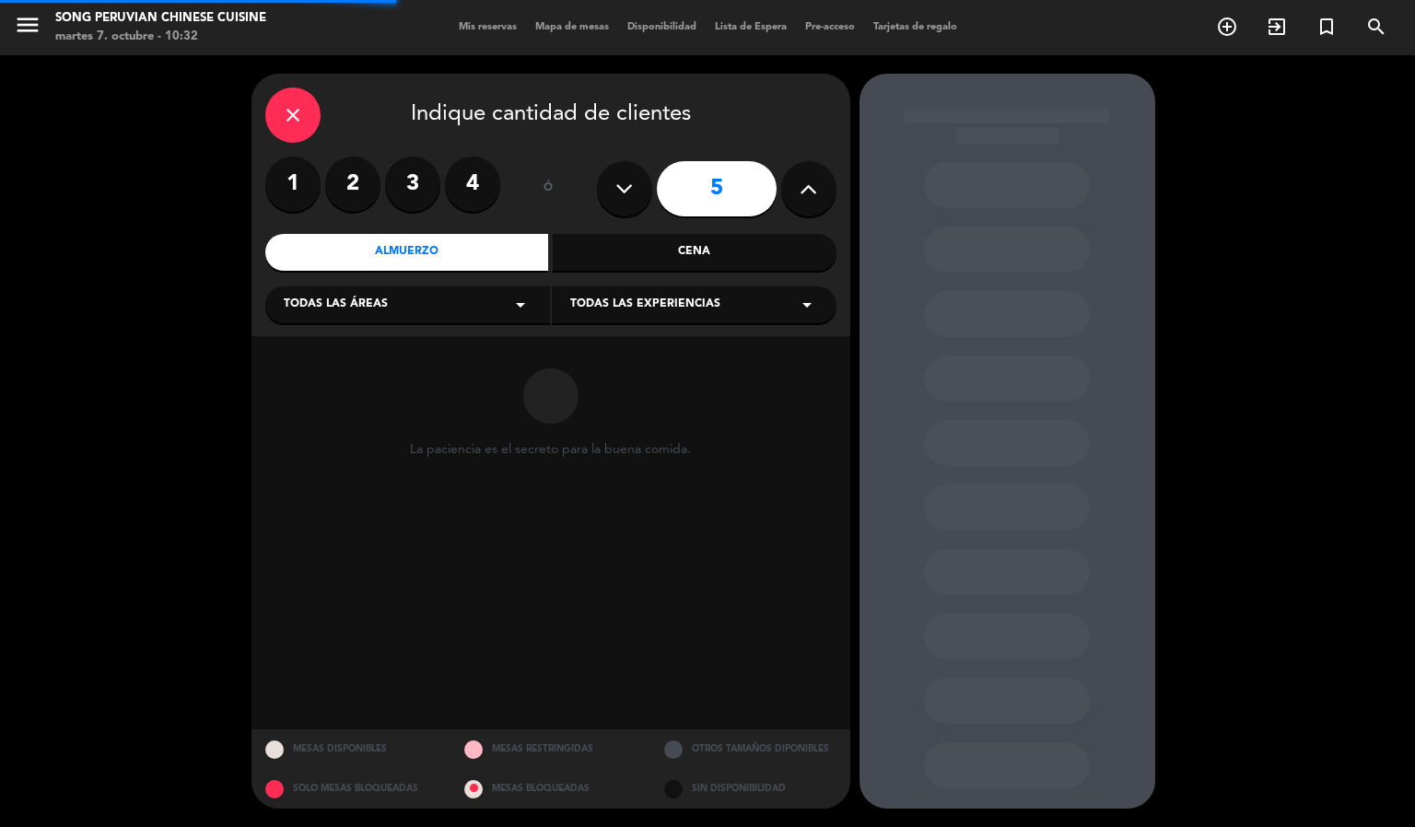
click at [589, 243] on div "Cena" at bounding box center [695, 252] width 284 height 37
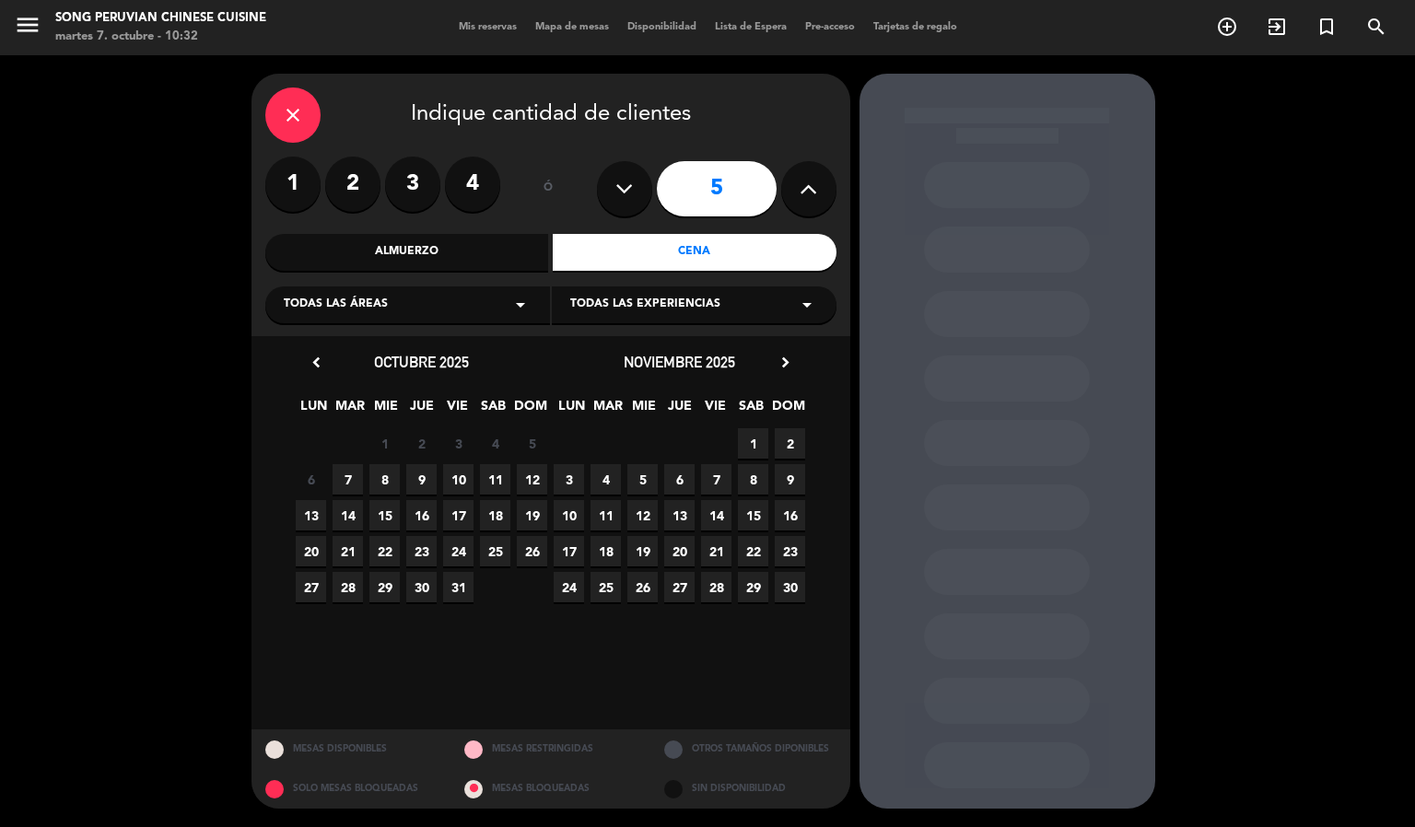
click at [376, 461] on div "6 7 8 9 10 11 12" at bounding box center [422, 479] width 258 height 36
click at [382, 465] on span "8" at bounding box center [384, 479] width 30 height 30
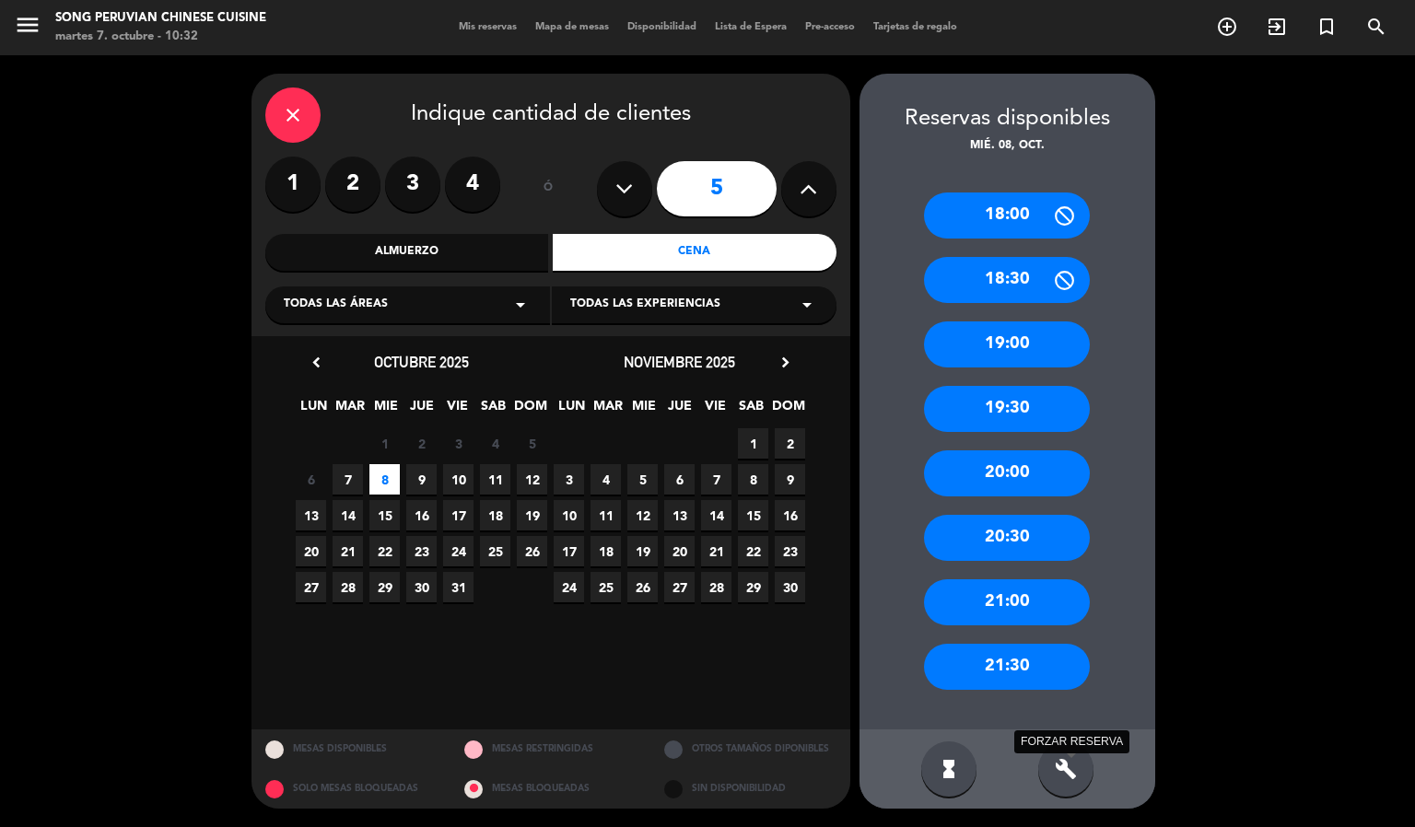
click at [1069, 771] on icon "build" at bounding box center [1066, 769] width 22 height 22
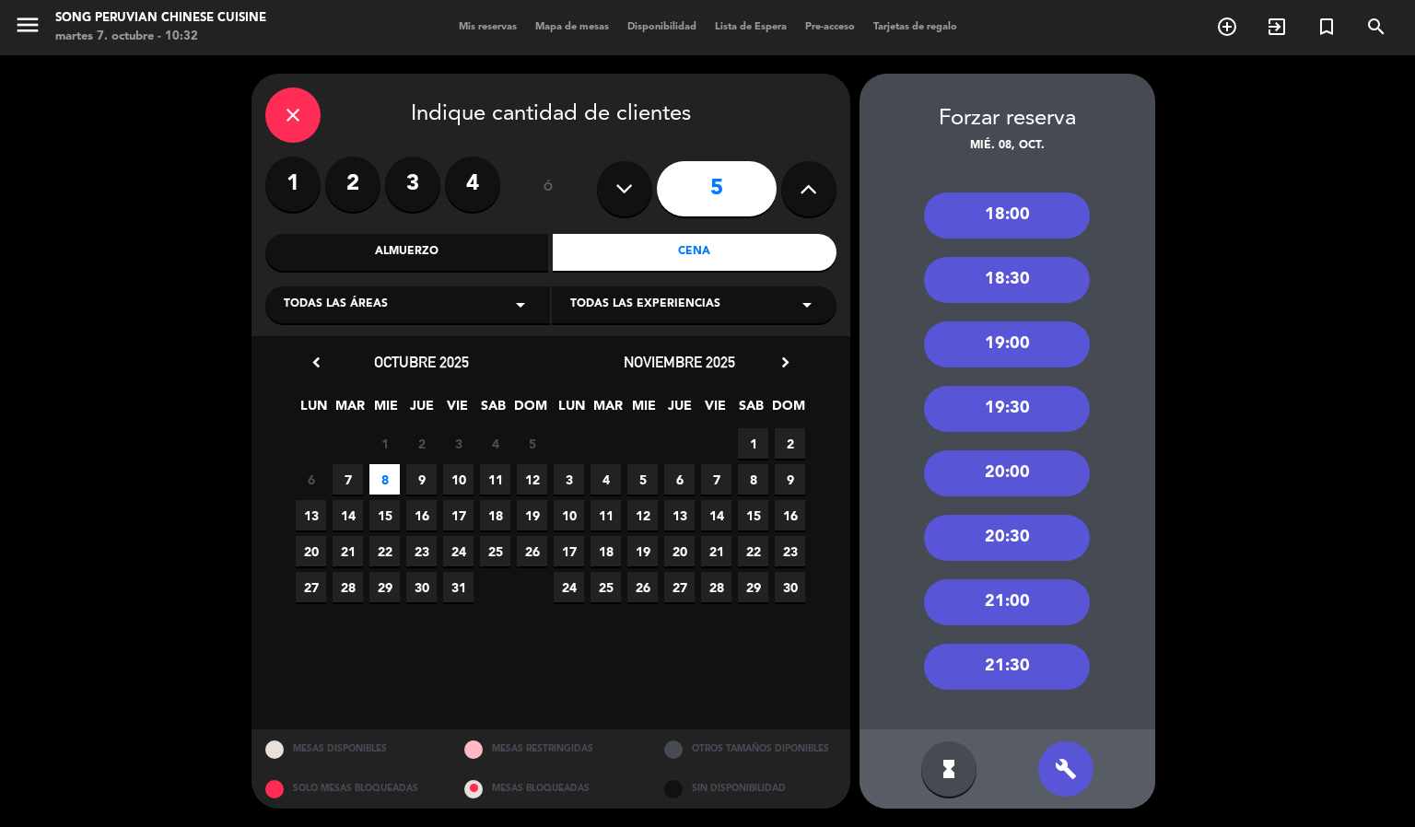
click at [1018, 286] on div "18:30" at bounding box center [1007, 280] width 166 height 46
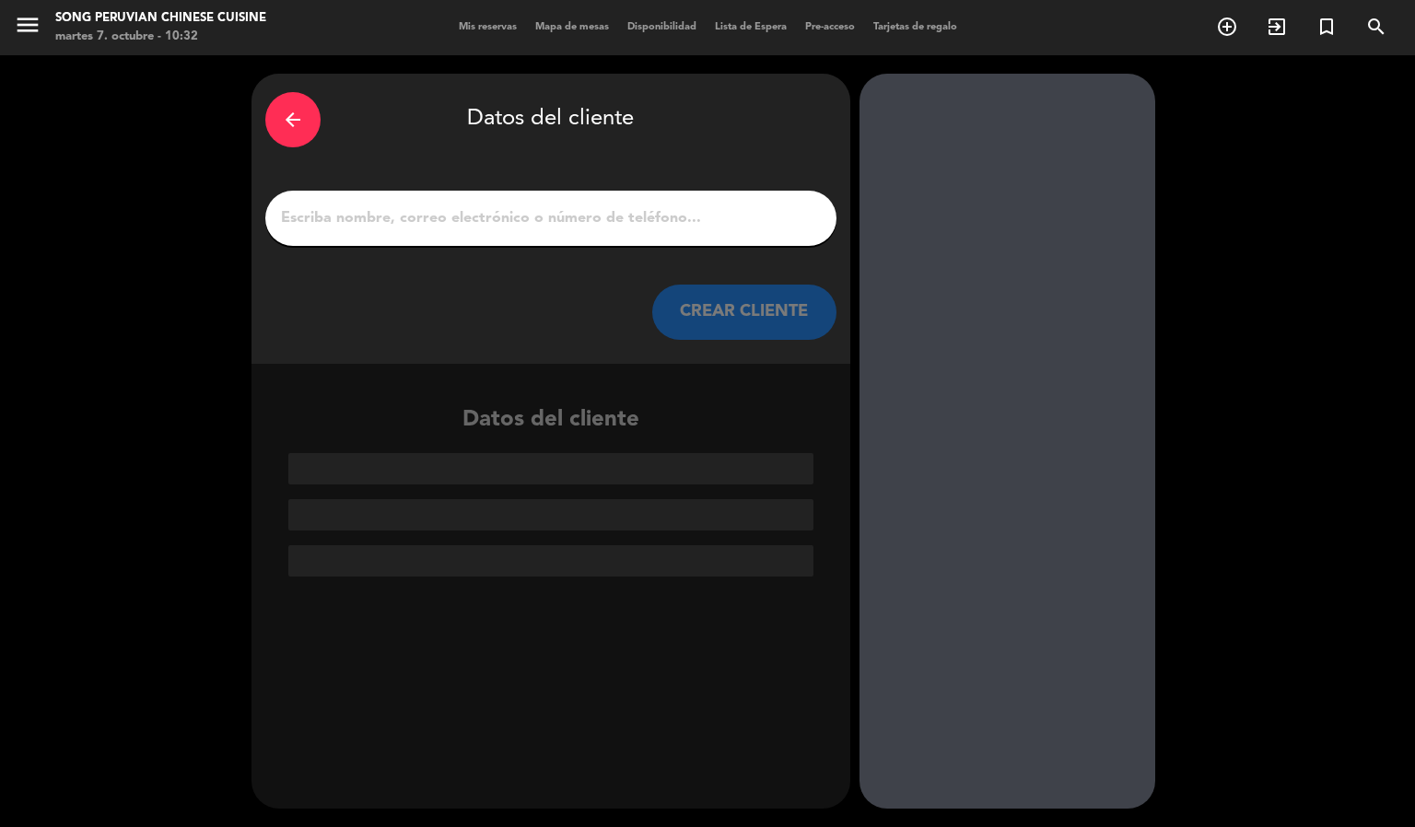
click at [573, 230] on input "1" at bounding box center [550, 218] width 543 height 26
click at [404, 207] on input "1" at bounding box center [550, 218] width 543 height 26
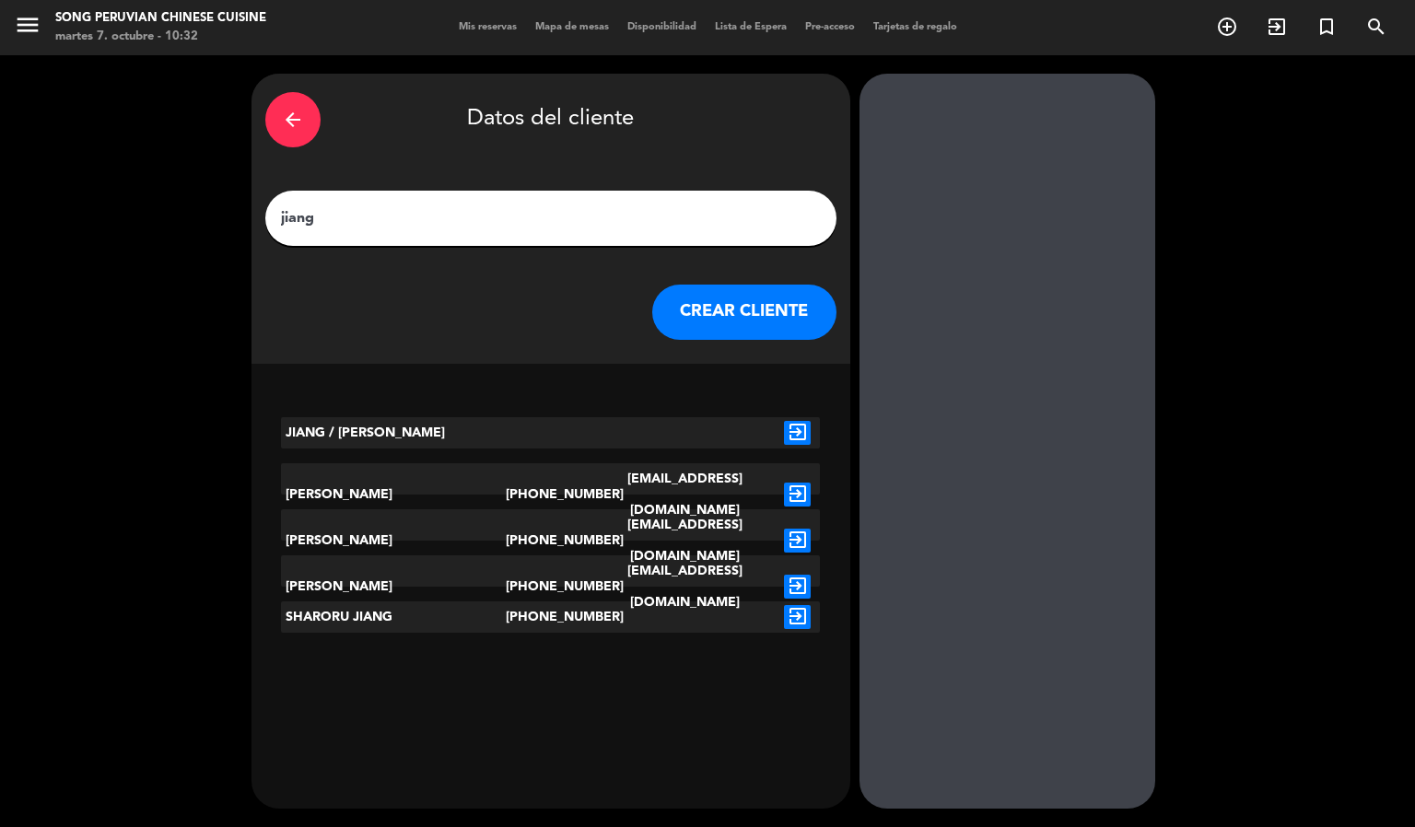
type input "jiang"
click at [788, 575] on icon "exit_to_app" at bounding box center [797, 587] width 27 height 24
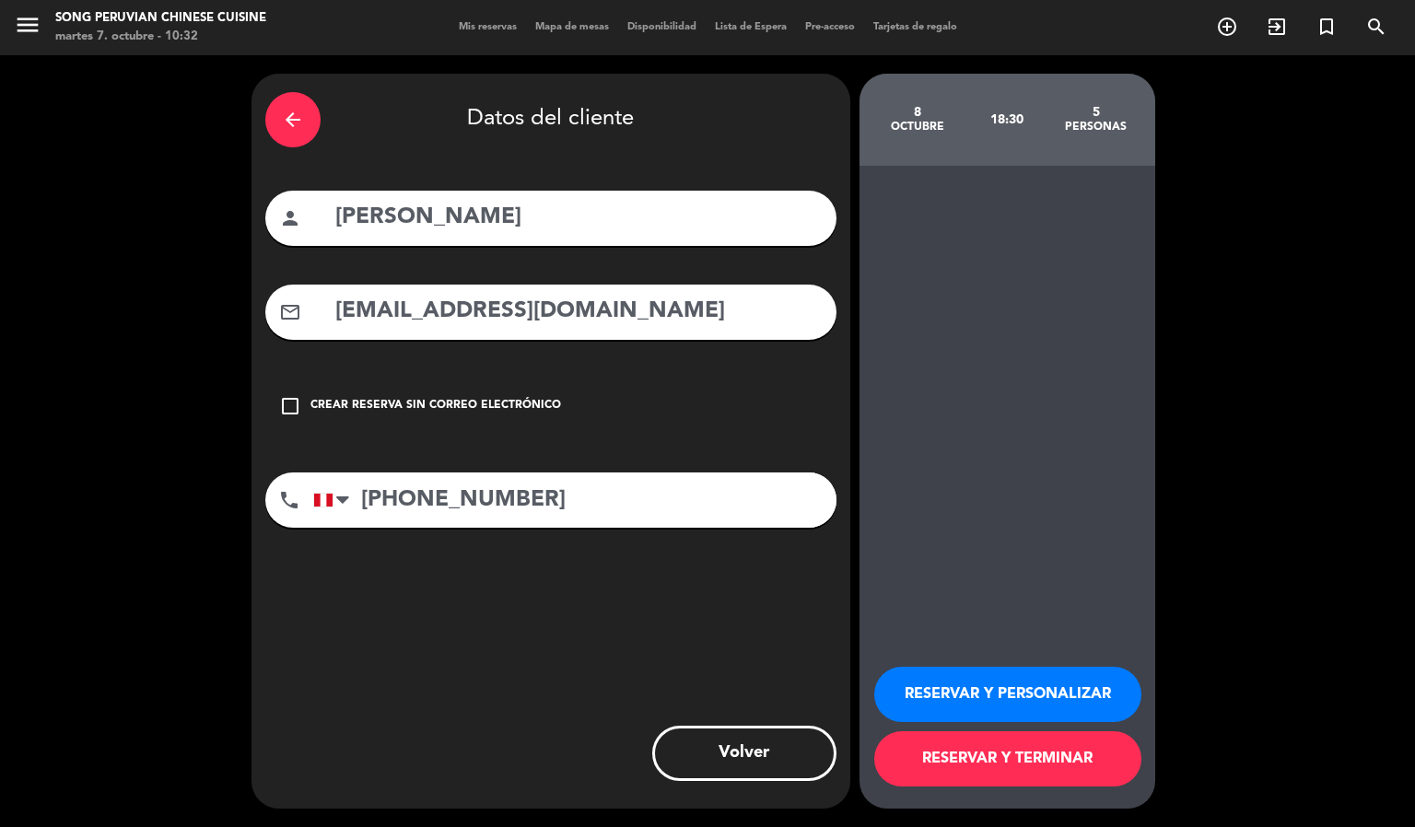
click at [981, 683] on button "RESERVAR Y PERSONALIZAR" at bounding box center [1007, 694] width 267 height 55
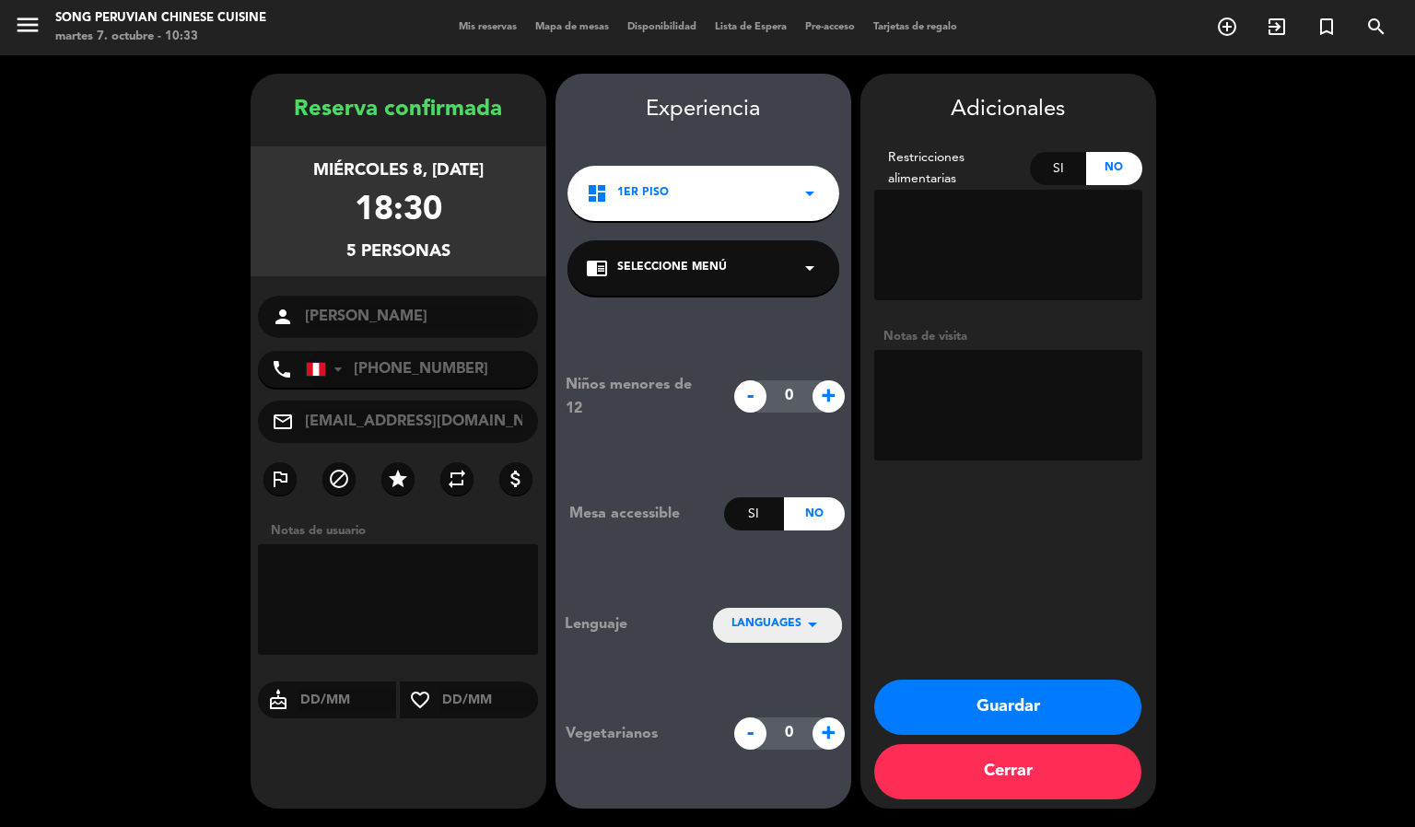
click at [1001, 418] on textarea at bounding box center [1008, 405] width 268 height 111
click at [1004, 387] on textarea at bounding box center [1008, 405] width 268 height 111
type textarea "UNA MESA PARA 3 Y OTRA PARA 2"
click at [1047, 700] on button "Guardar" at bounding box center [1007, 707] width 267 height 55
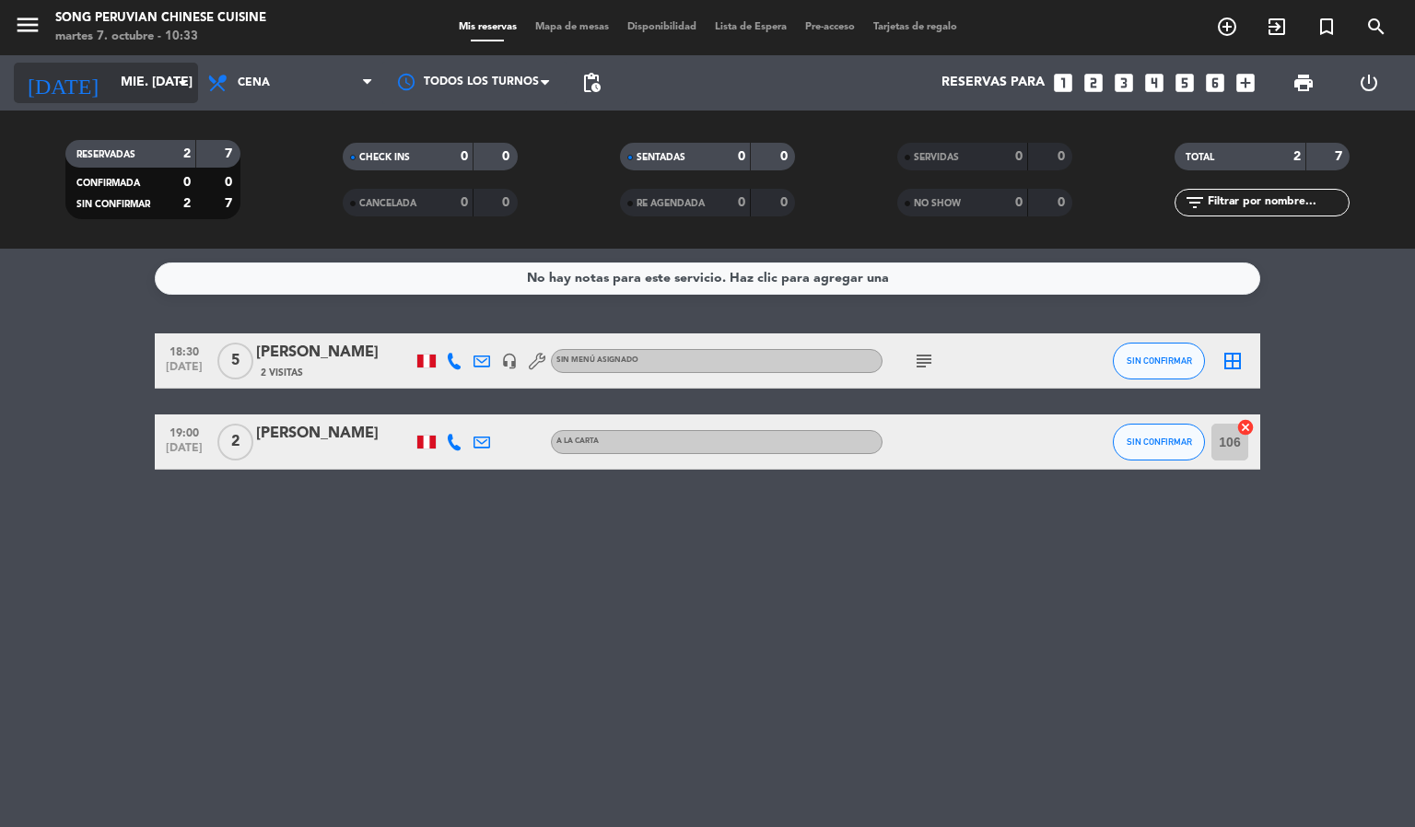
click at [124, 69] on input "mié. [DATE]" at bounding box center [198, 82] width 175 height 33
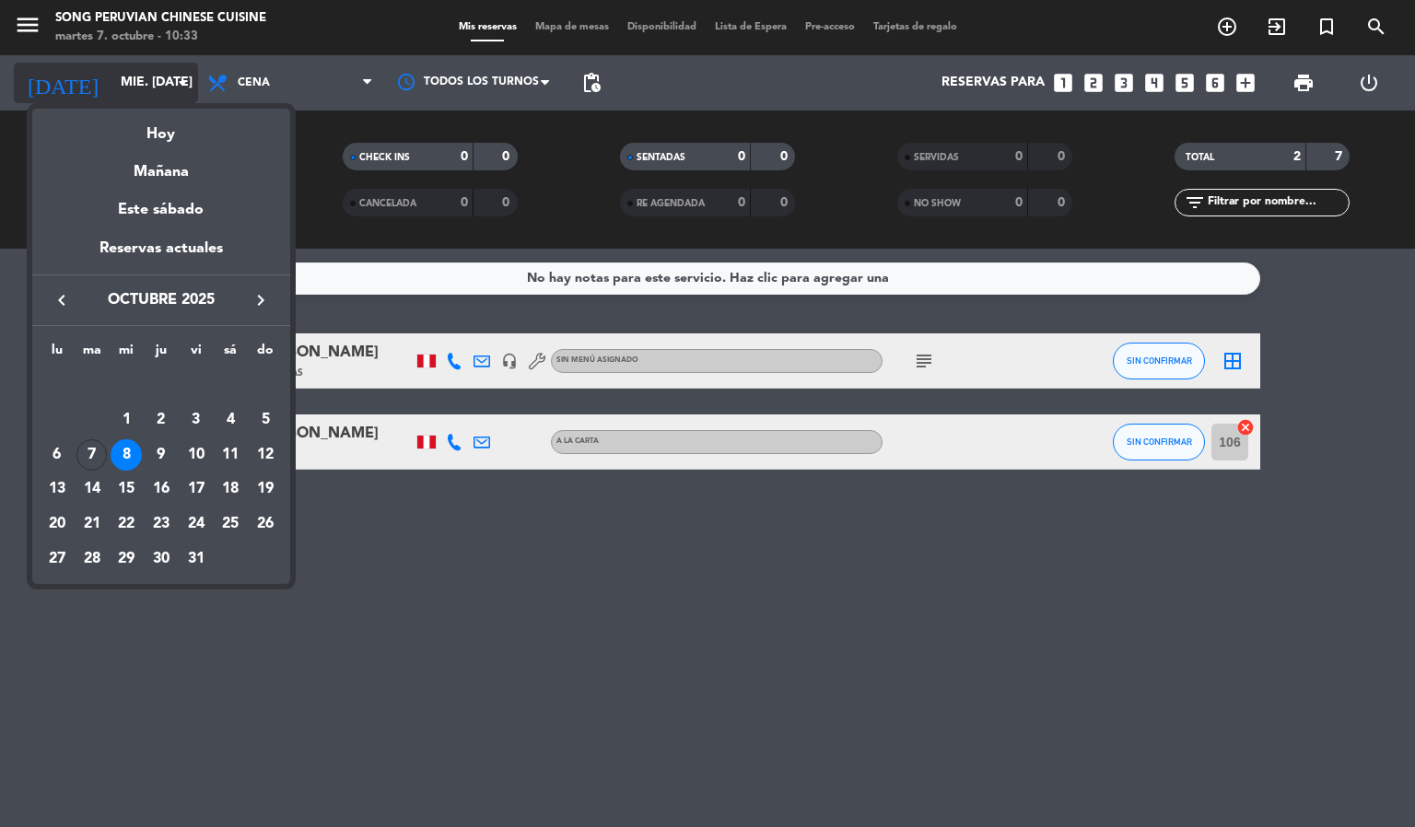
click at [157, 160] on div "Mañana" at bounding box center [161, 165] width 258 height 38
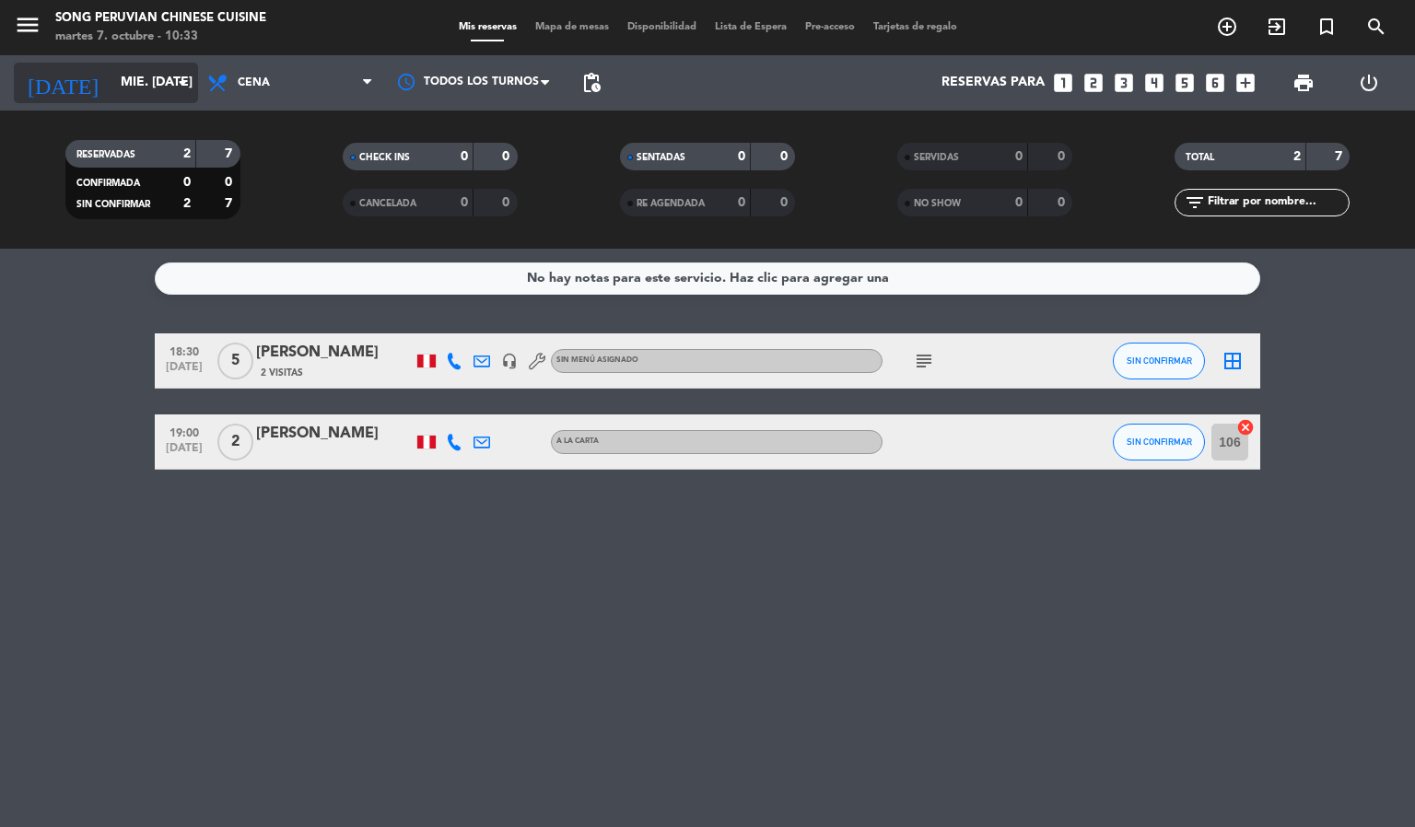
click at [119, 88] on input "mié. [DATE]" at bounding box center [198, 82] width 175 height 33
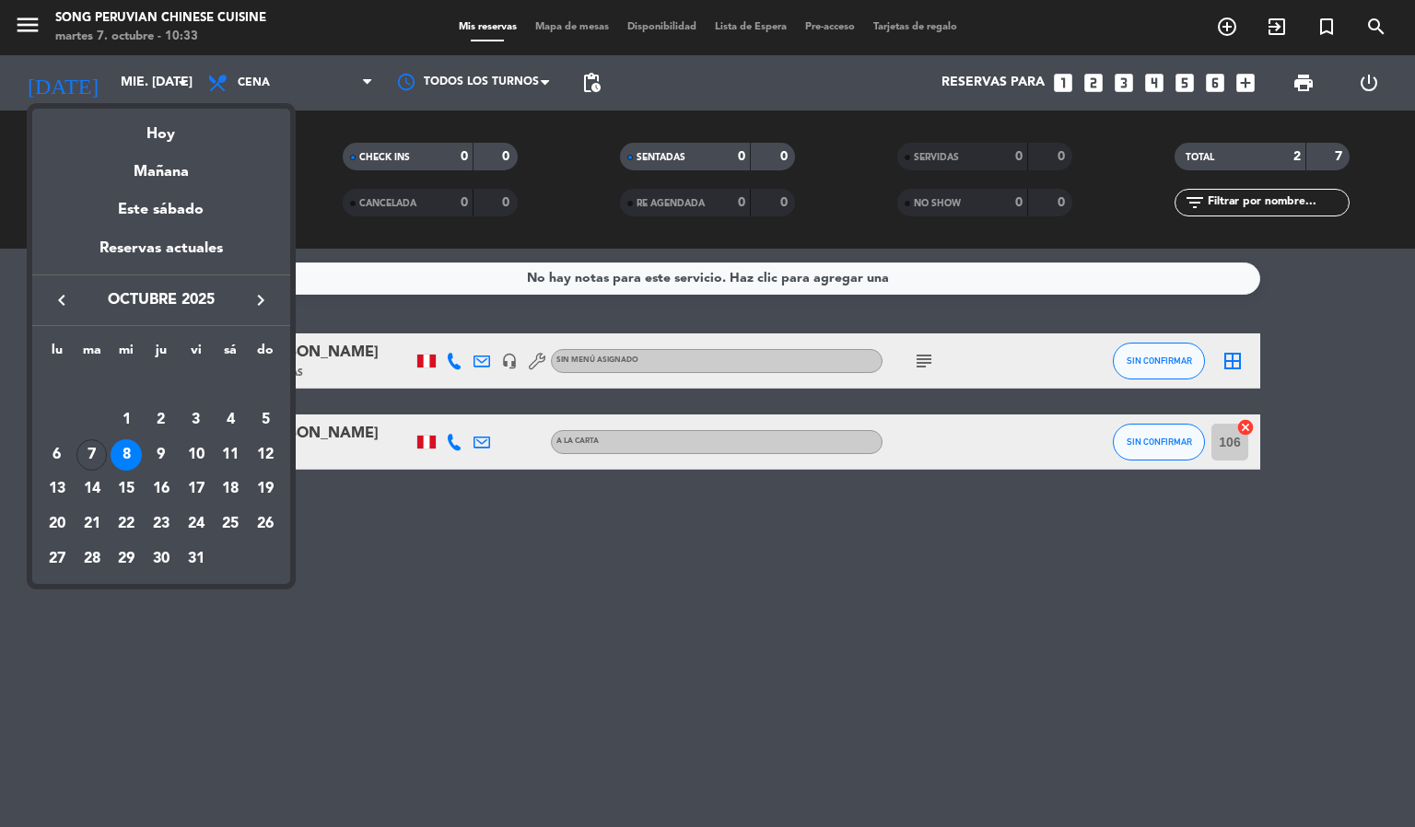
click at [152, 131] on div "Hoy" at bounding box center [161, 128] width 258 height 38
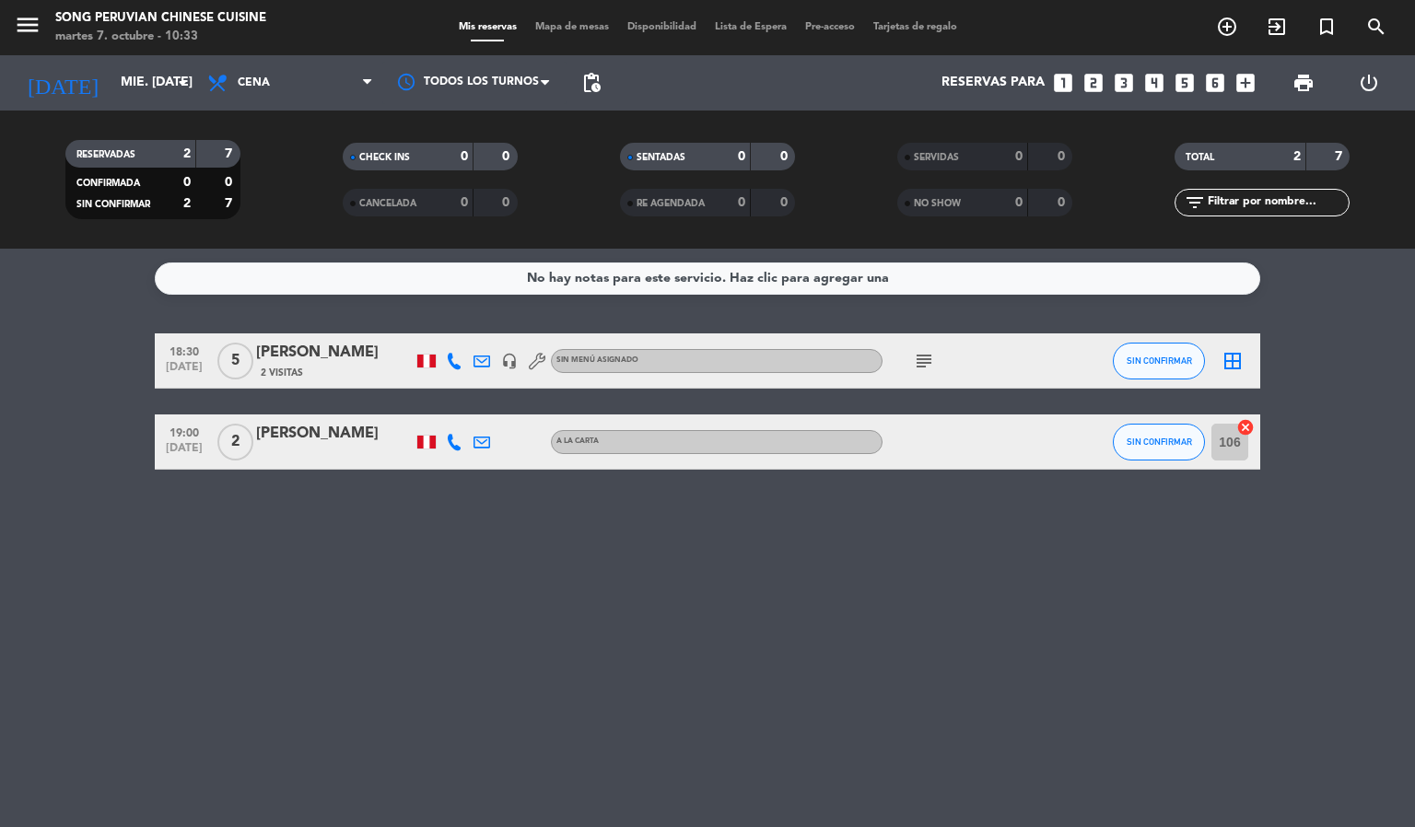
type input "[DATE] oct."
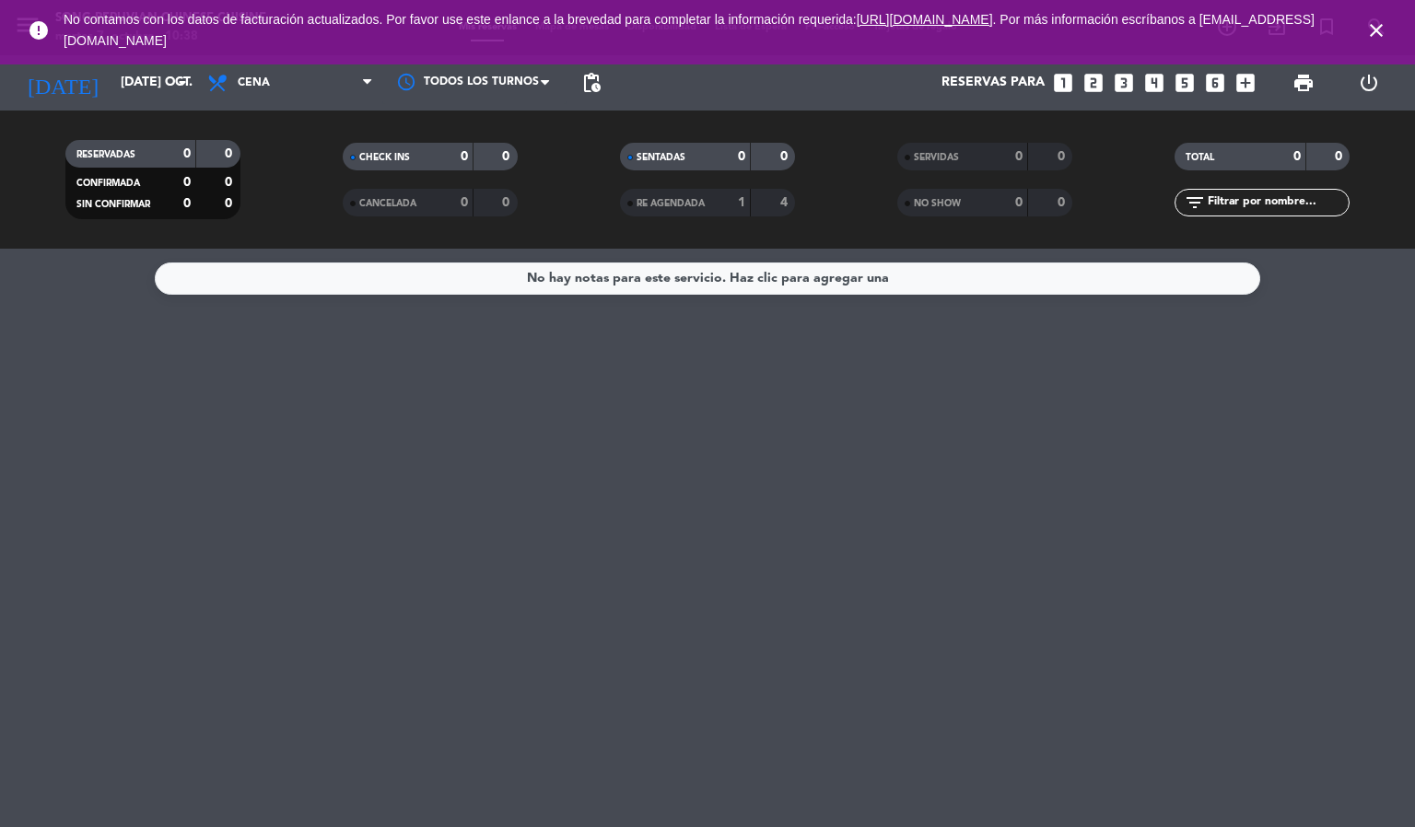
click at [1371, 25] on icon "close" at bounding box center [1376, 30] width 22 height 22
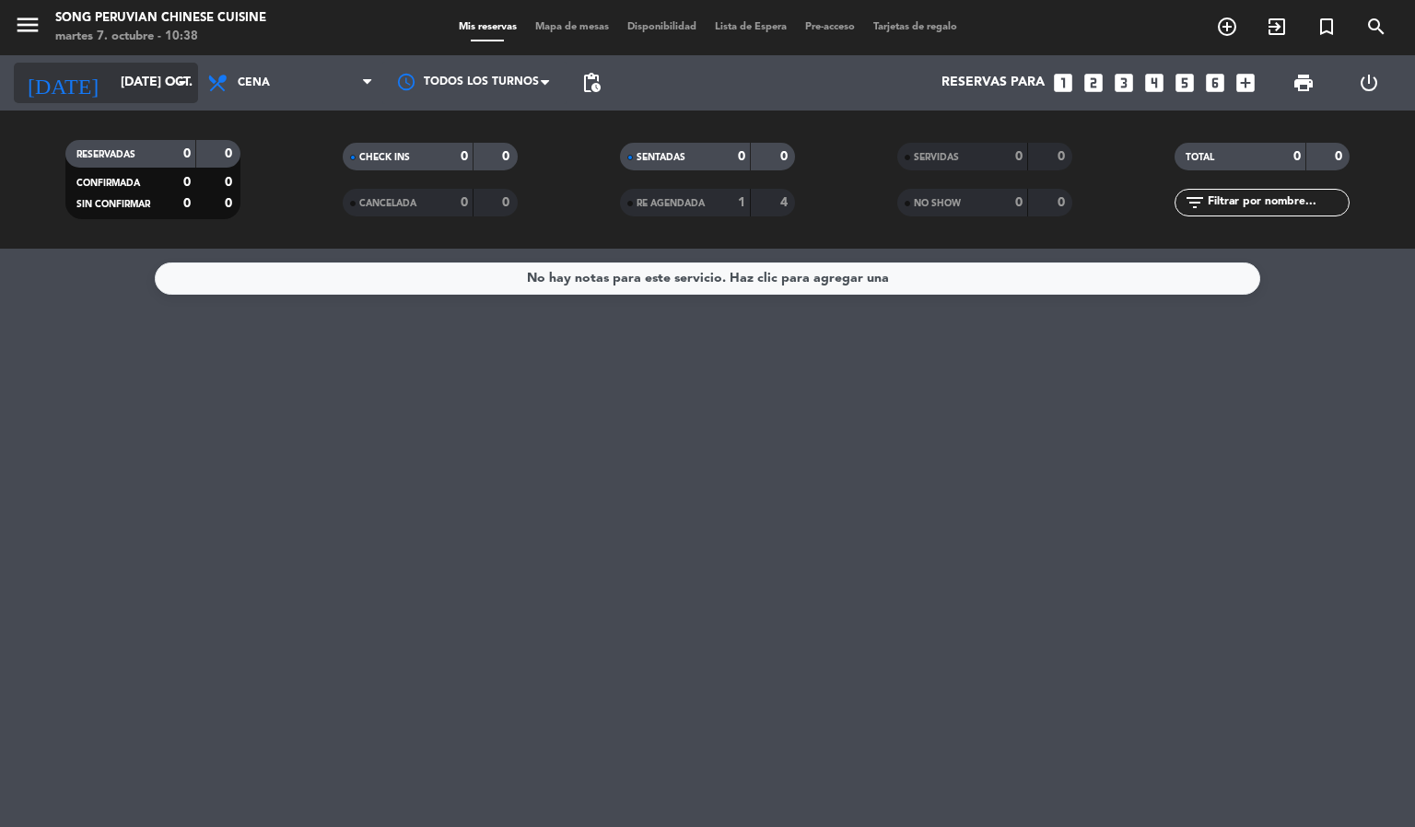
click at [147, 77] on input "[DATE] oct." at bounding box center [198, 82] width 175 height 33
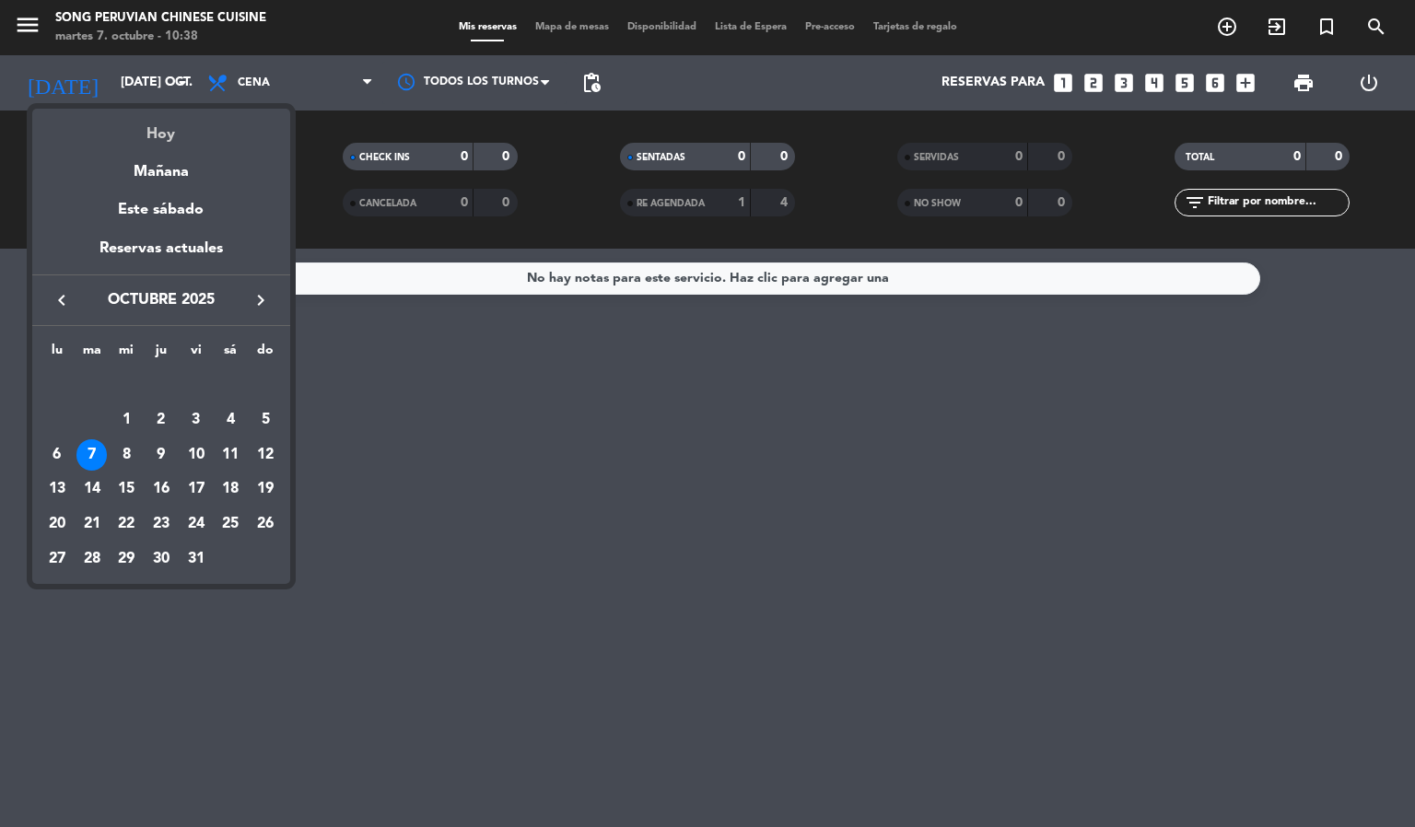
click at [164, 130] on div "Hoy" at bounding box center [161, 128] width 258 height 38
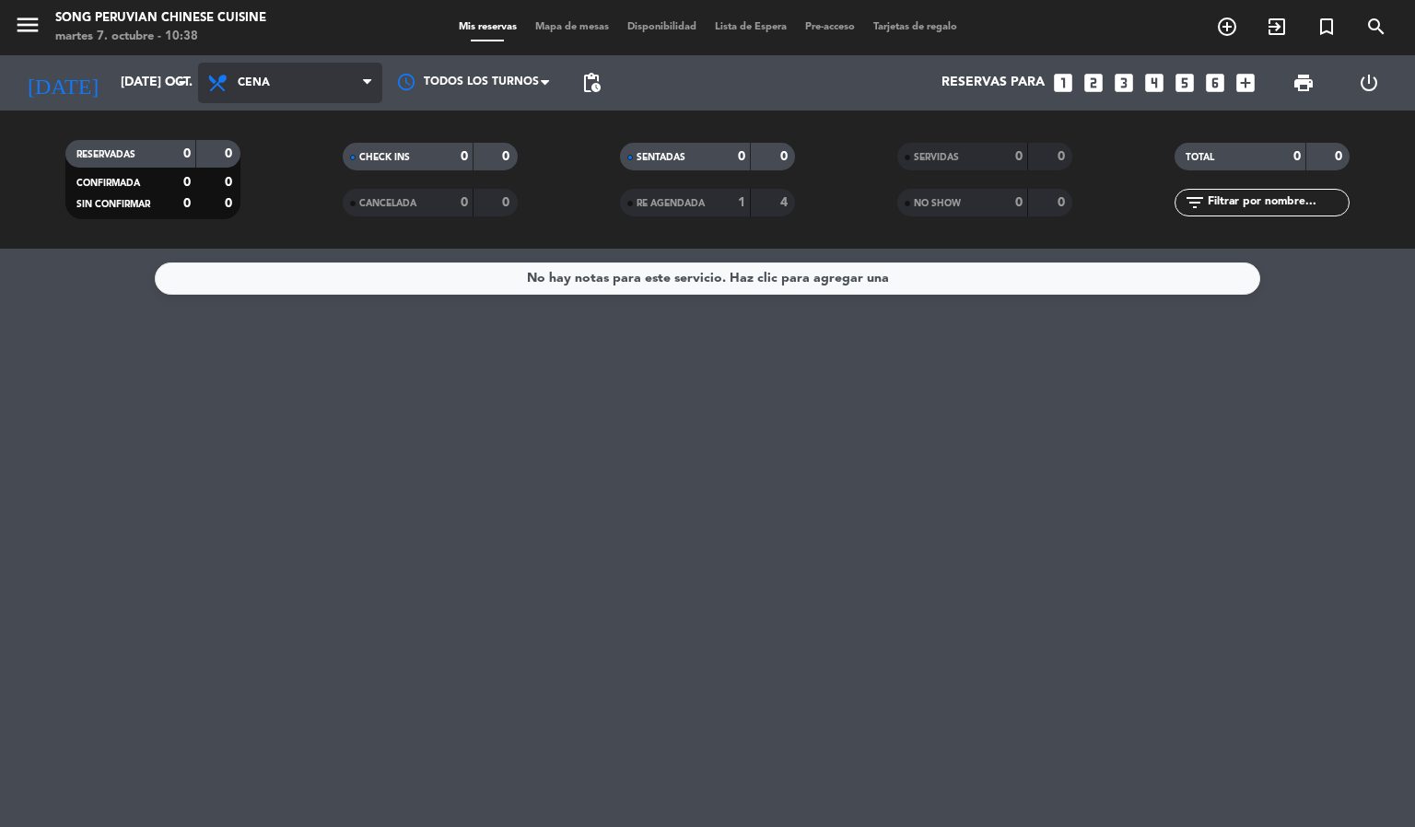
click at [240, 80] on span "Cena" at bounding box center [254, 82] width 32 height 13
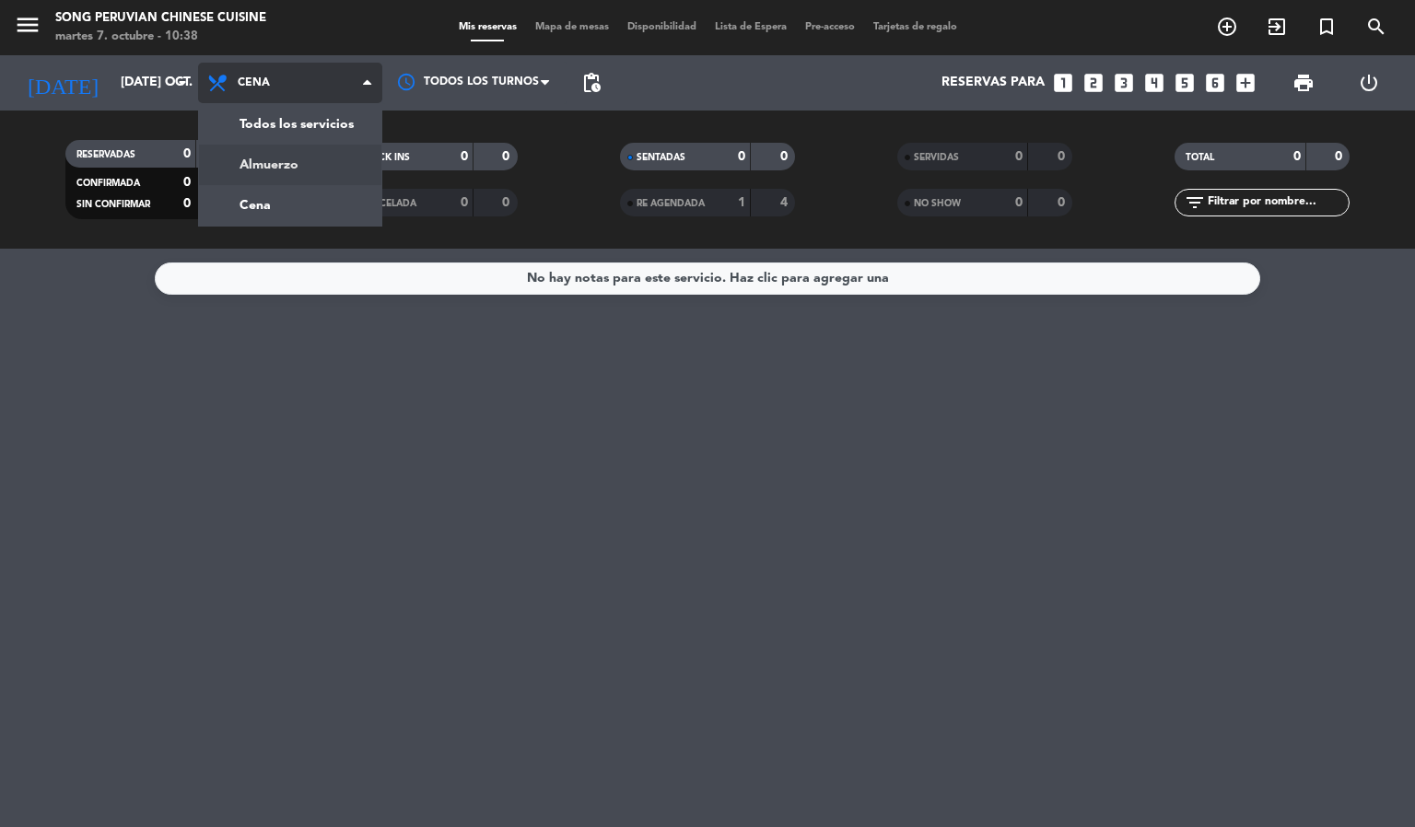
click at [307, 166] on div "menu Song Peruvian Chinese Cuisine martes 7. octubre - 10:38 Mis reservas Mapa …" at bounding box center [707, 124] width 1415 height 249
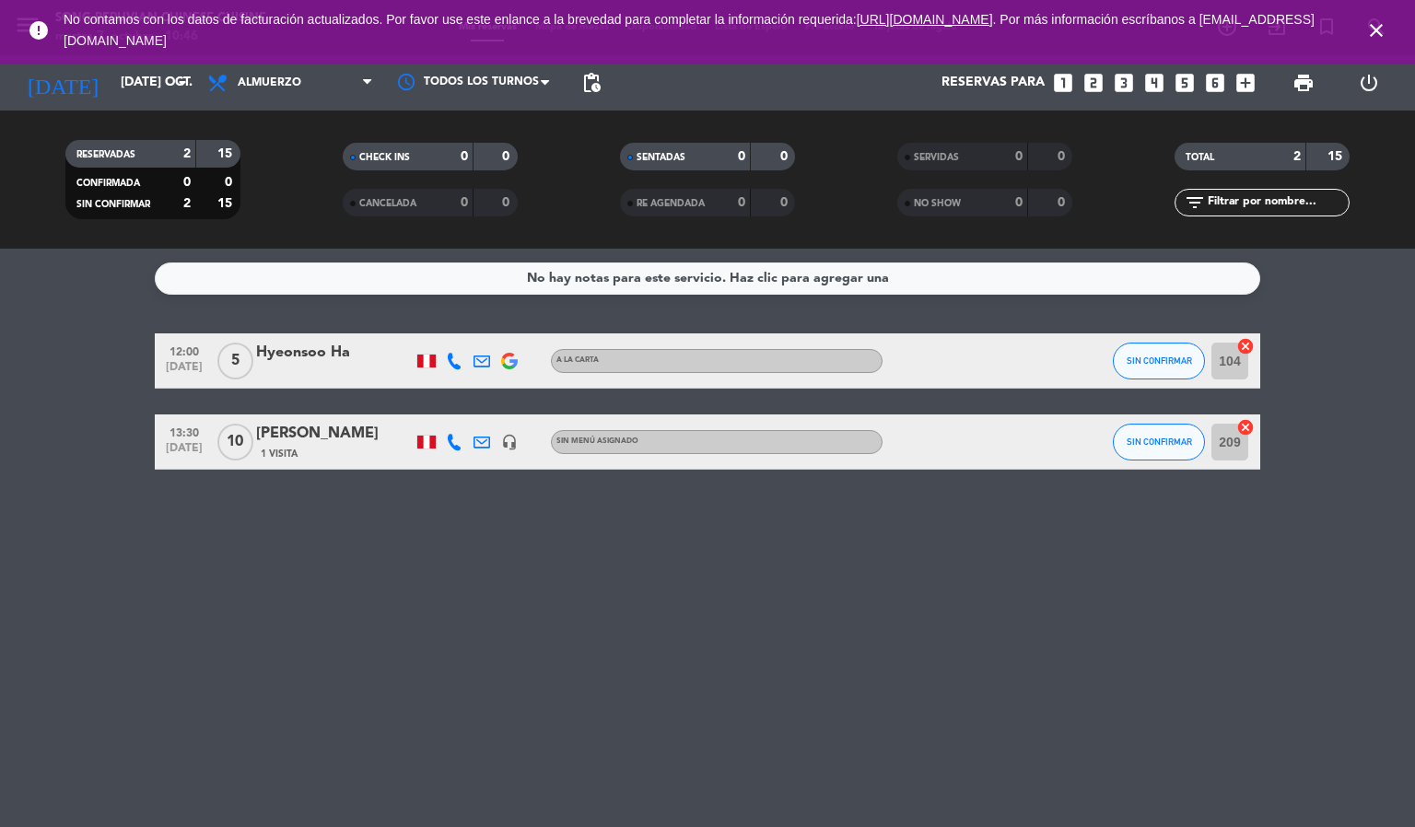
click at [1373, 34] on icon "close" at bounding box center [1376, 30] width 22 height 22
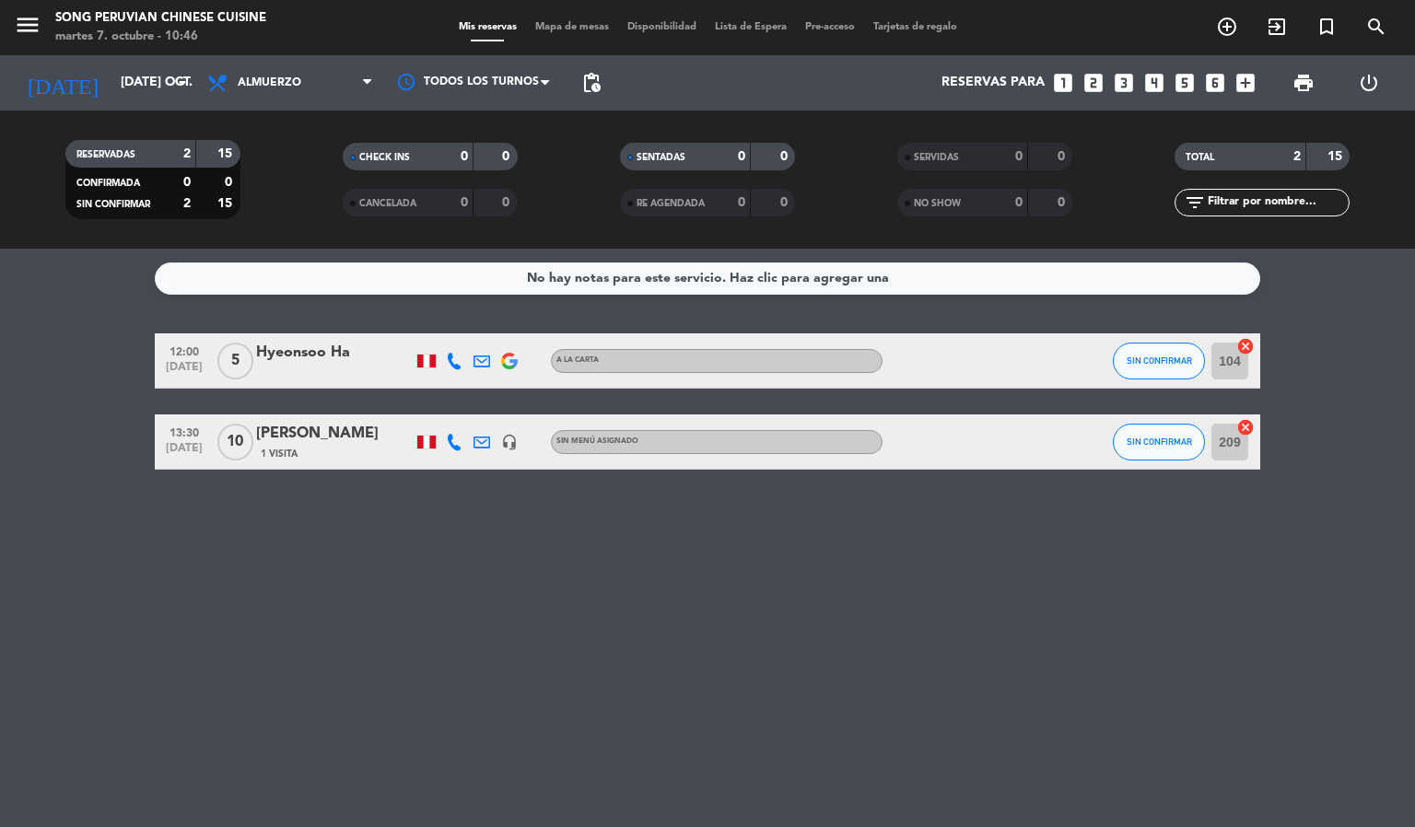
click at [442, 359] on div at bounding box center [454, 360] width 28 height 54
click at [450, 359] on icon at bounding box center [454, 361] width 17 height 17
click at [1373, 449] on bookings-row "12:00 [DATE] 5 Hyeonsoo Ha [PHONE_NUMBER] Copiar content_paste | A la carta SIN…" at bounding box center [707, 401] width 1415 height 136
click at [460, 357] on icon at bounding box center [454, 361] width 17 height 17
click at [1149, 371] on button "SIN CONFIRMAR" at bounding box center [1159, 361] width 92 height 37
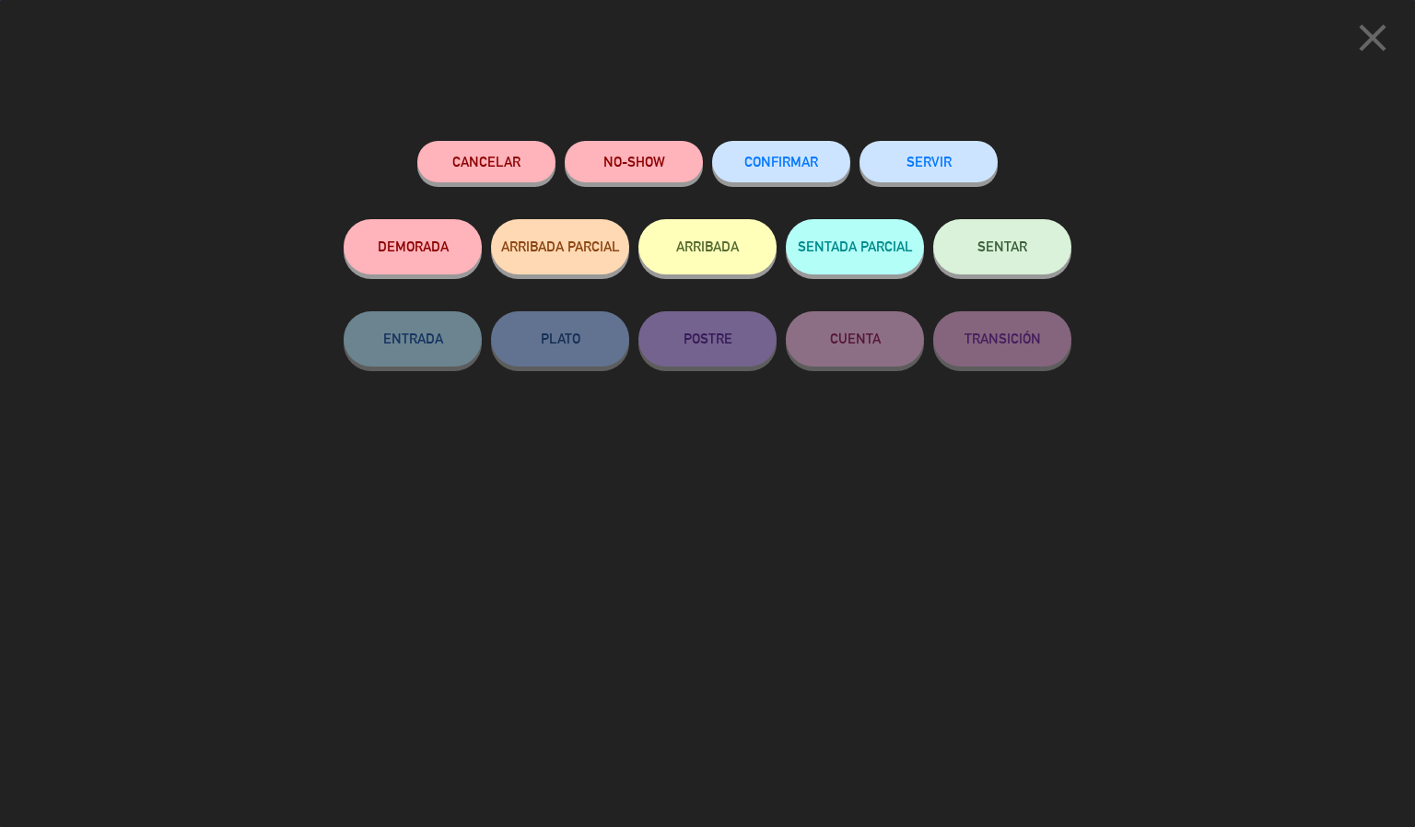
click at [768, 155] on button "CONFIRMAR" at bounding box center [781, 161] width 138 height 41
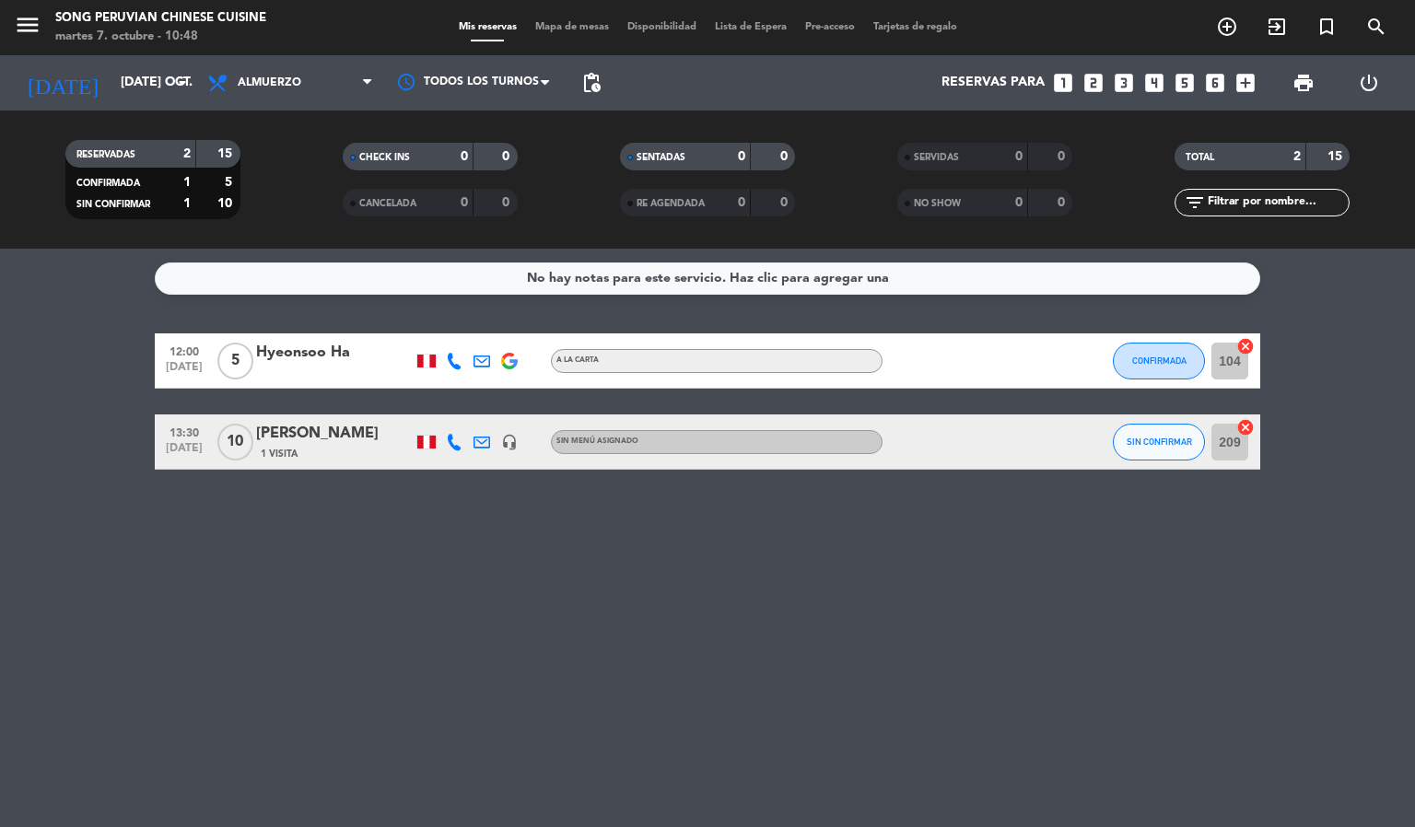
click at [456, 437] on icon at bounding box center [454, 442] width 17 height 17
click at [945, 634] on div "No hay notas para este servicio. Haz clic para agregar una 12:00 [DATE] 5 Hyeon…" at bounding box center [707, 538] width 1415 height 578
click at [459, 440] on icon at bounding box center [454, 442] width 17 height 17
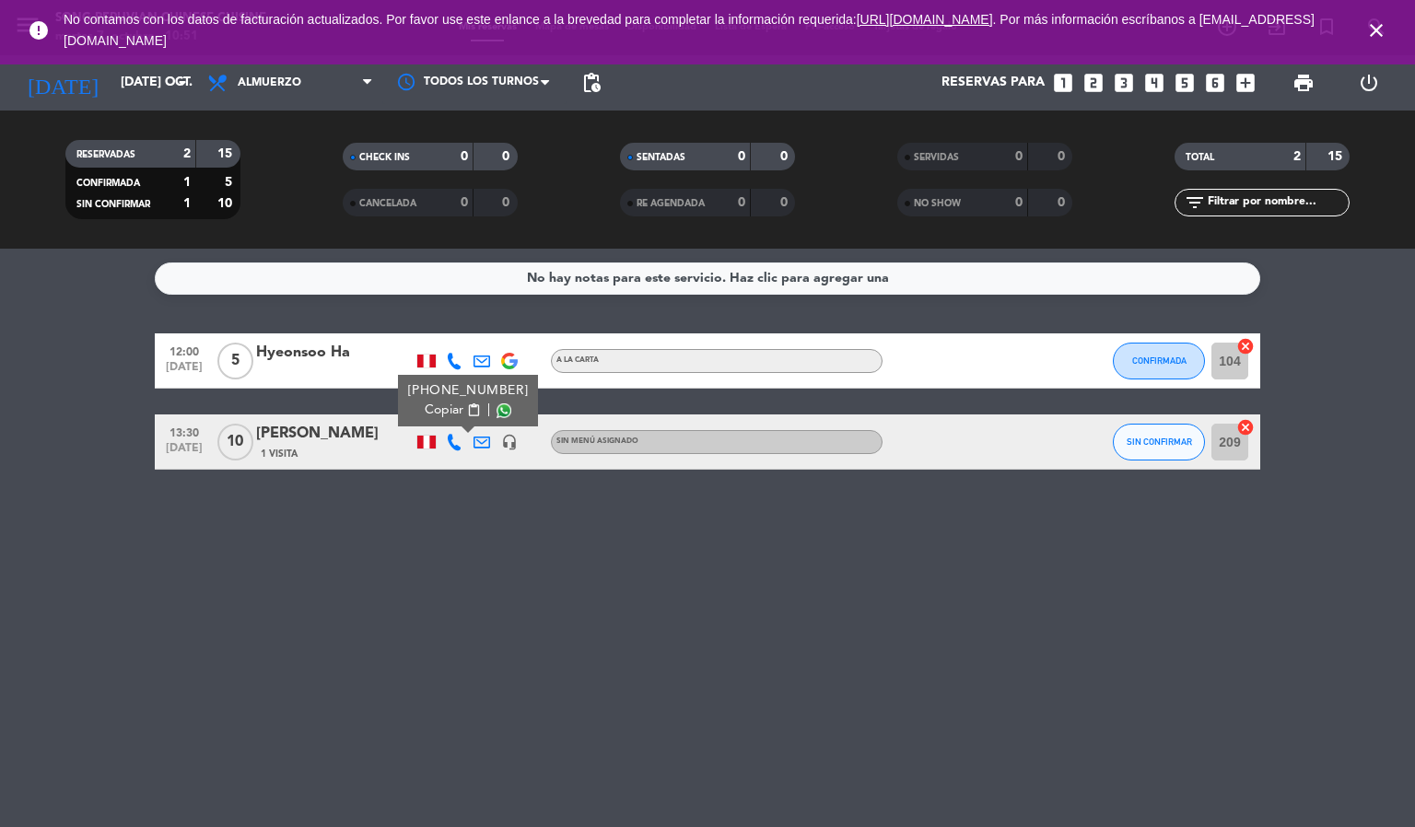
click at [1380, 23] on icon "close" at bounding box center [1376, 30] width 22 height 22
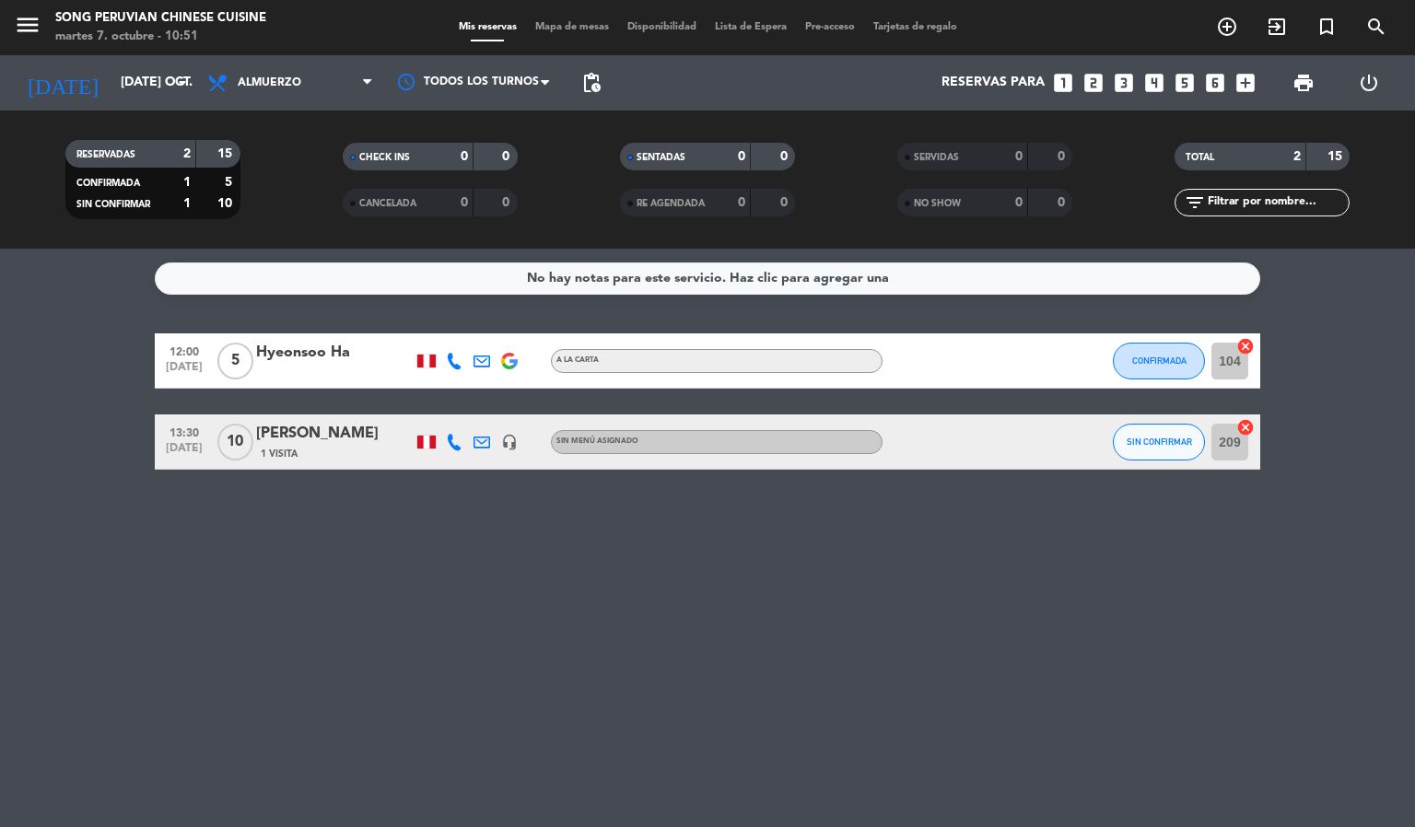
click at [1340, 529] on div "No hay notas para este servicio. Haz clic para agregar una 12:00 [DATE] 5 Hyeon…" at bounding box center [707, 538] width 1415 height 578
click at [1120, 440] on button "SIN CONFIRMAR" at bounding box center [1159, 442] width 92 height 37
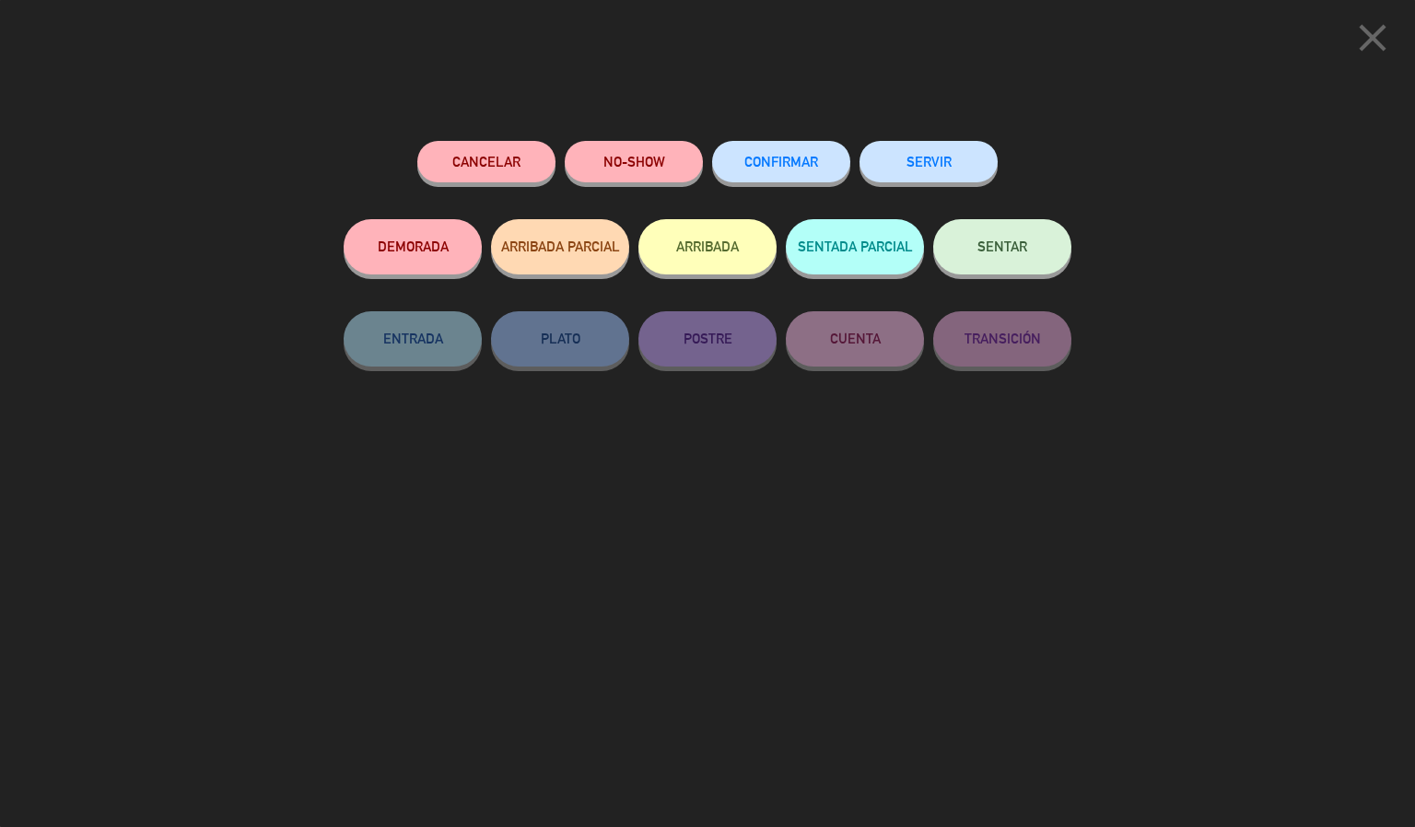
drag, startPoint x: 777, startPoint y: 158, endPoint x: 812, endPoint y: 211, distance: 63.1
click at [779, 160] on span "CONFIRMAR" at bounding box center [781, 162] width 74 height 16
